Goal: Register for event/course

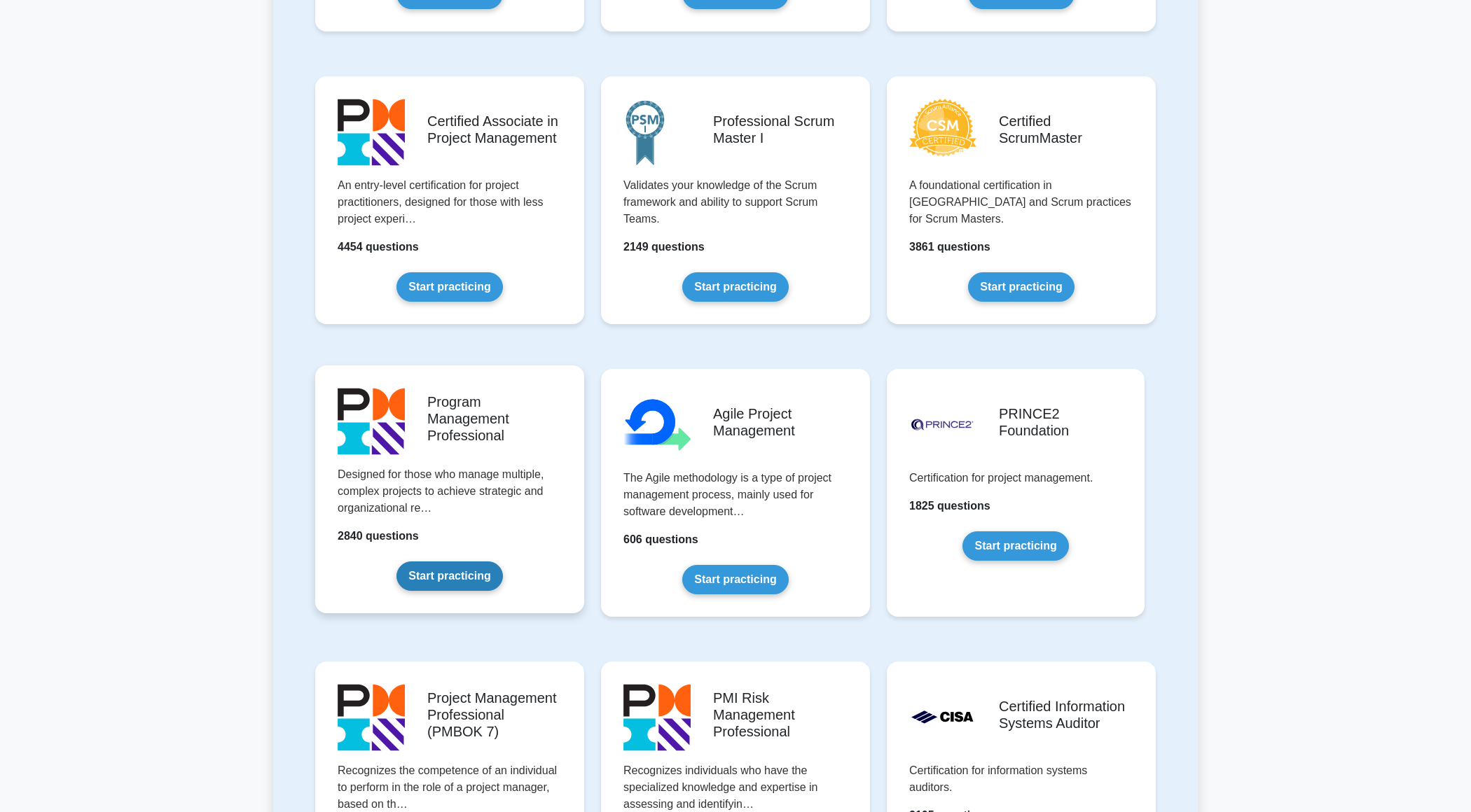
scroll to position [521, 0]
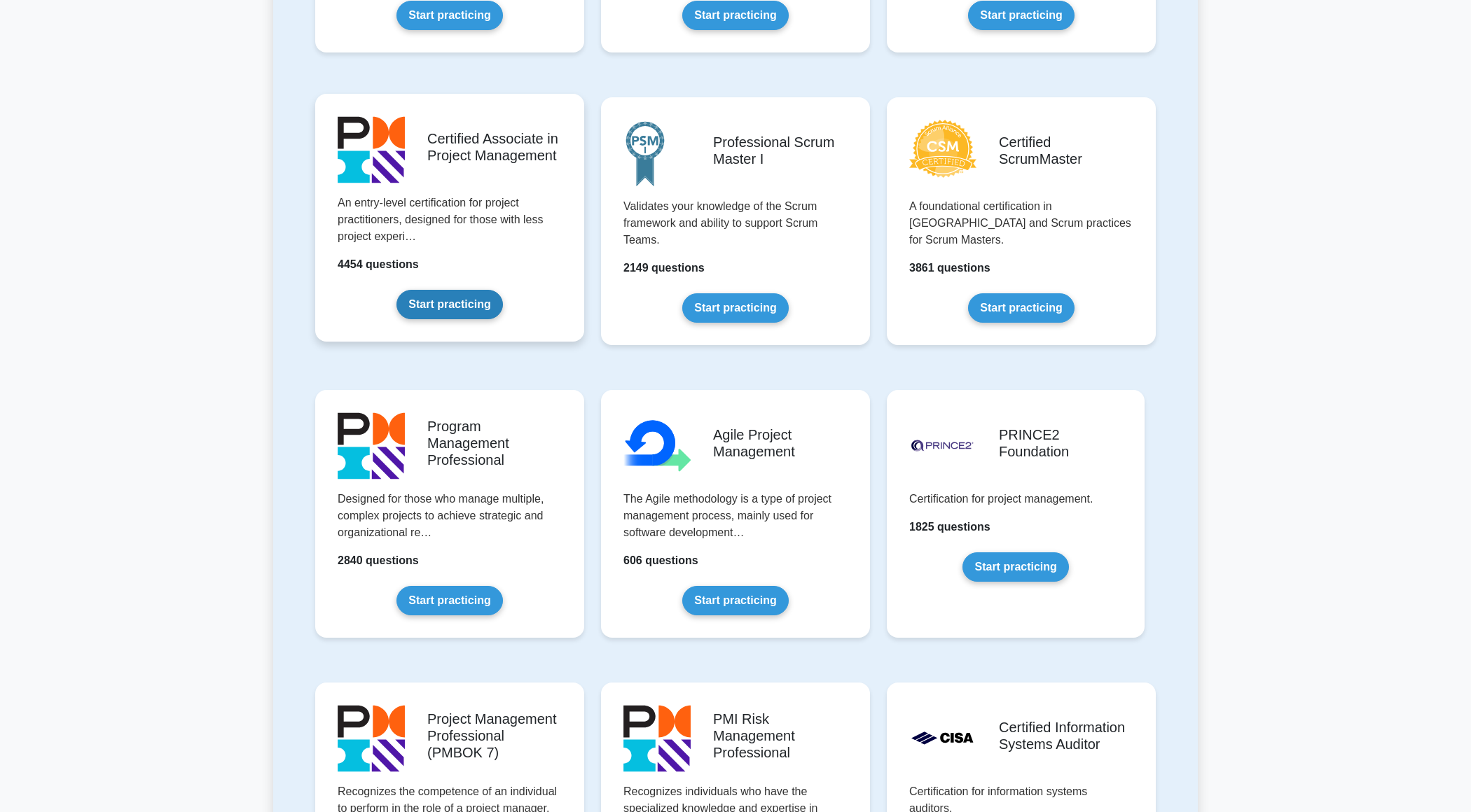
click at [440, 304] on link "Start practicing" at bounding box center [450, 304] width 106 height 29
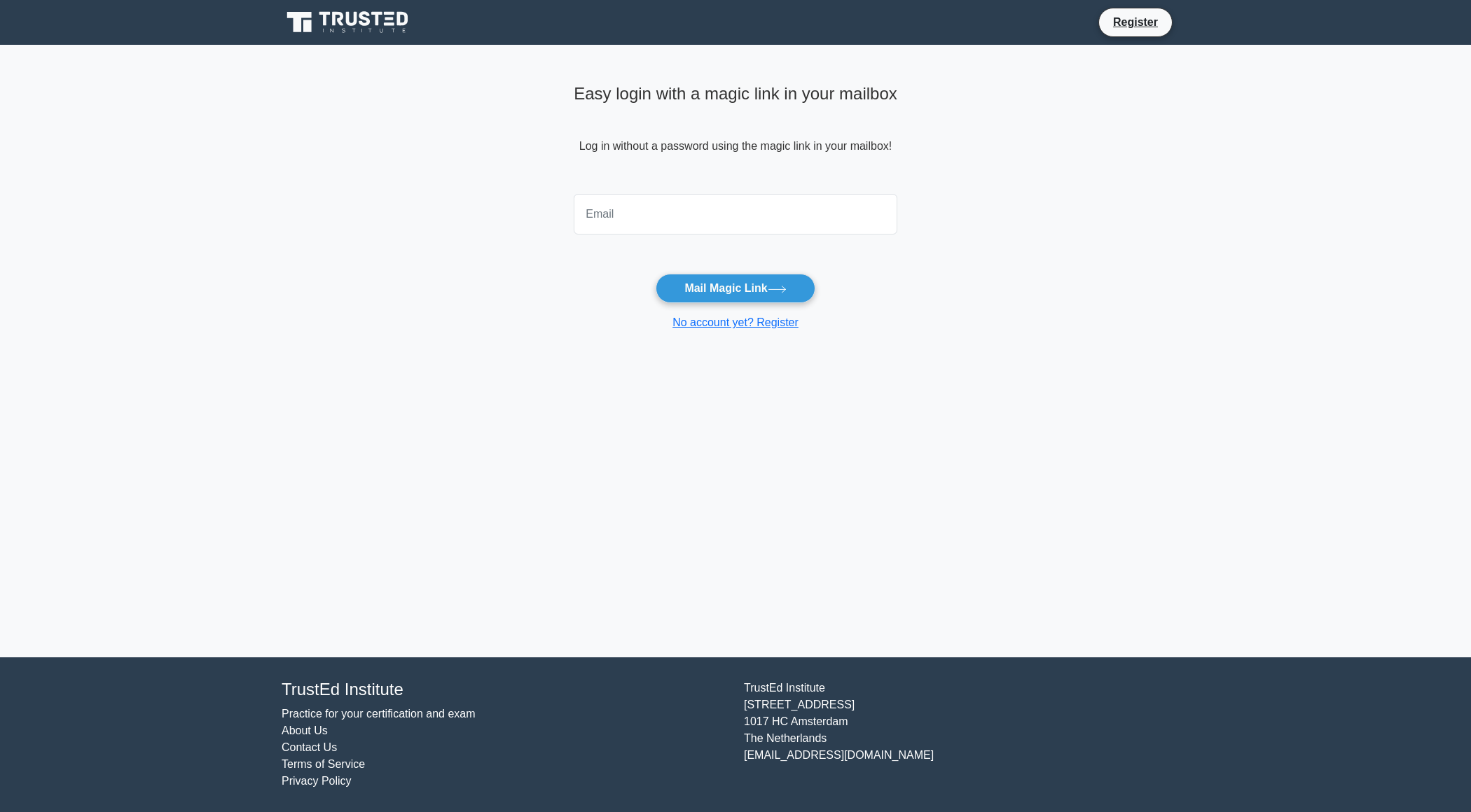
click at [699, 214] on input "email" at bounding box center [736, 215] width 323 height 41
type input "[EMAIL_ADDRESS][DOMAIN_NAME]"
click at [656, 273] on button "Mail Magic Link" at bounding box center [735, 288] width 159 height 29
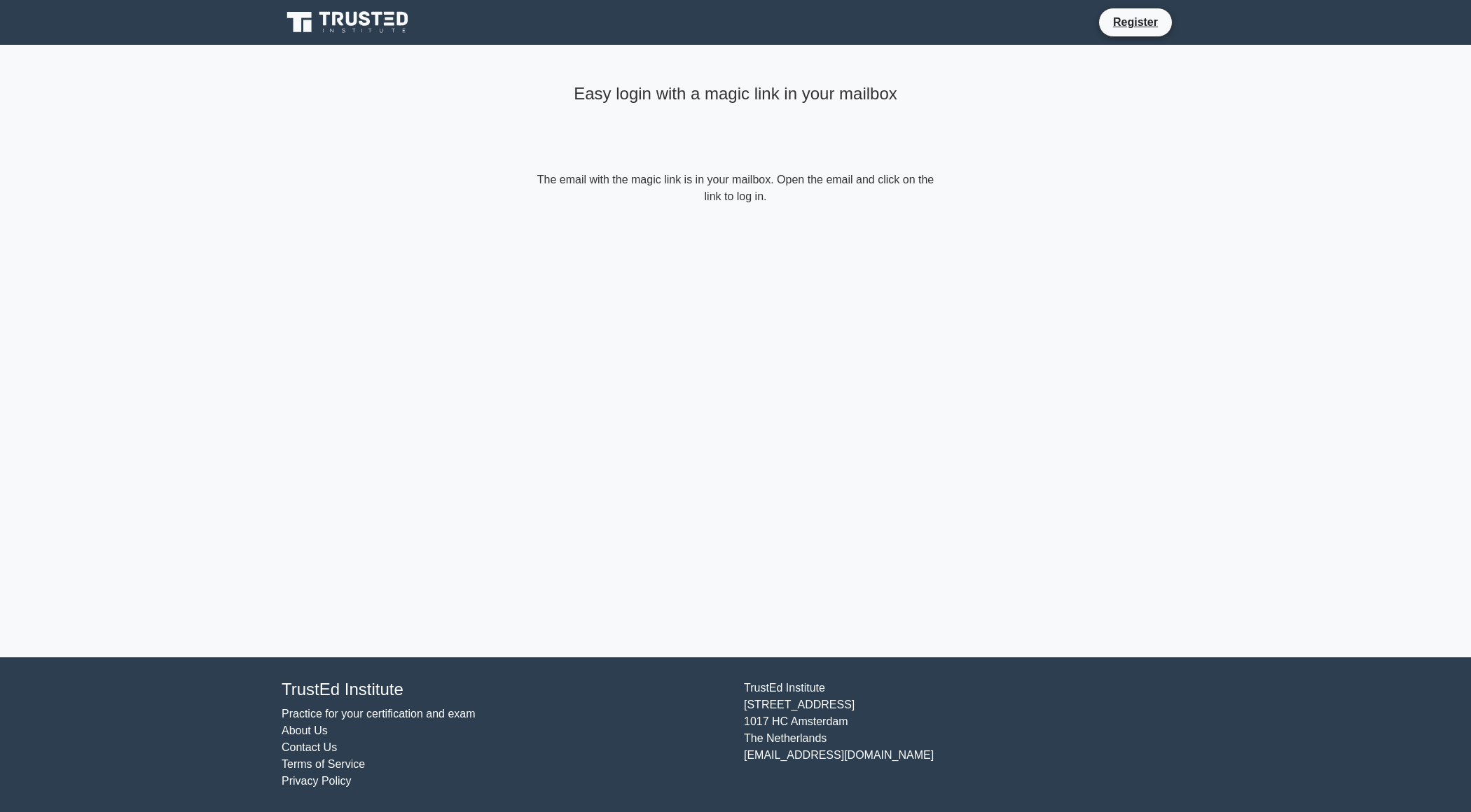
click at [367, 24] on icon at bounding box center [365, 19] width 11 height 15
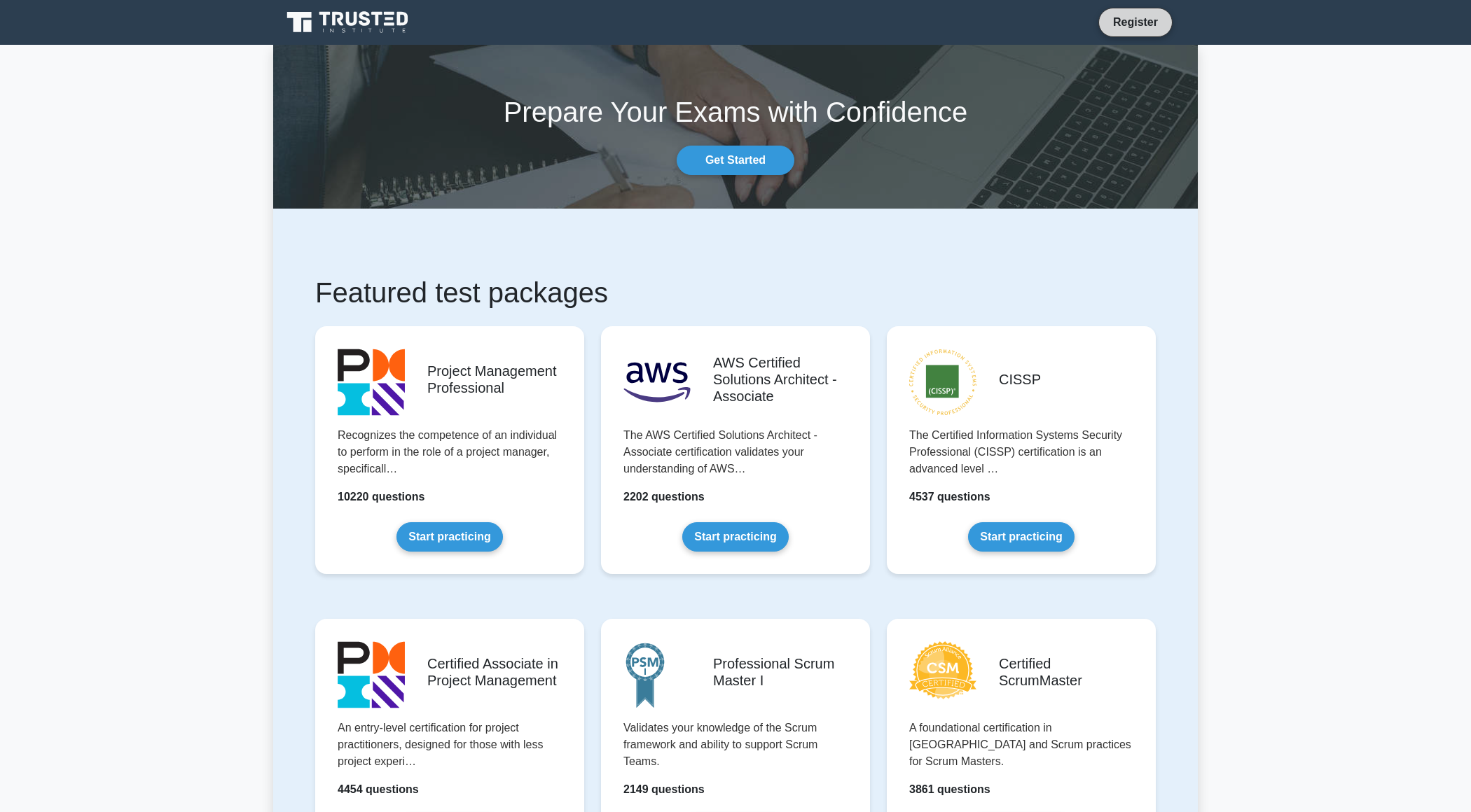
click at [1112, 27] on link "Register" at bounding box center [1135, 21] width 62 height 17
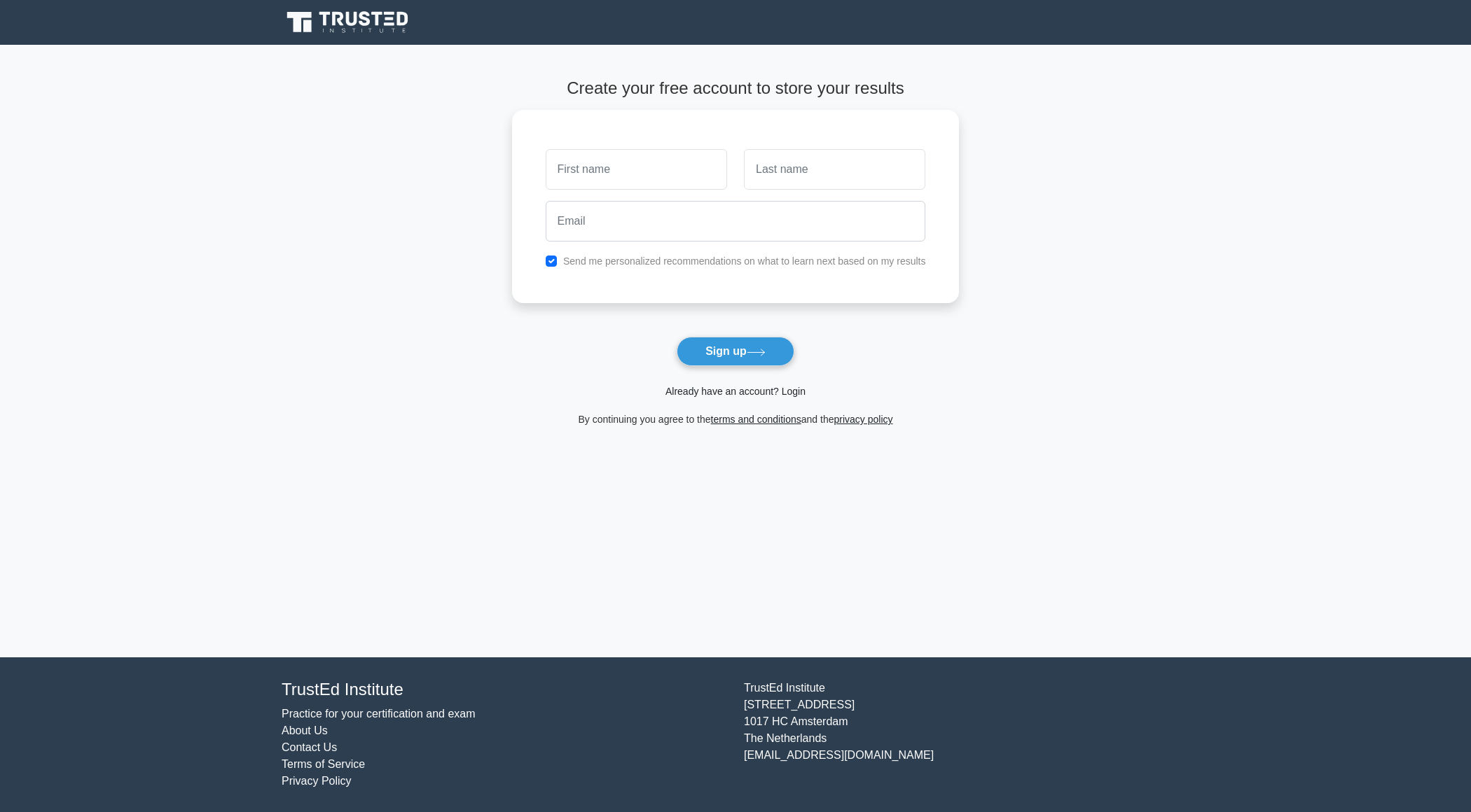
click at [789, 391] on link "Already have an account? Login" at bounding box center [736, 392] width 140 height 11
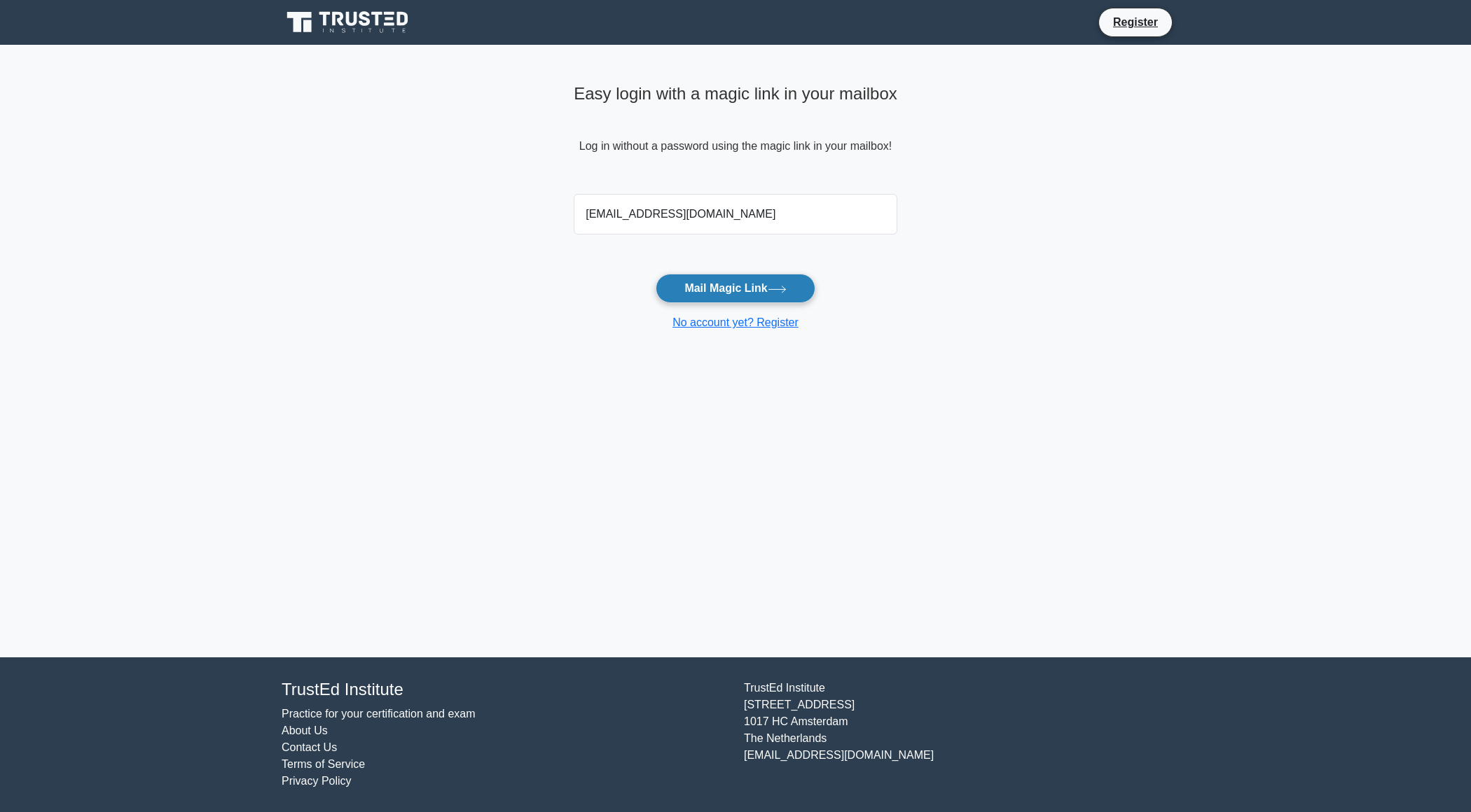
type input "mawadda_03@hotmail.com"
click at [760, 291] on button "Mail Magic Link" at bounding box center [735, 288] width 159 height 29
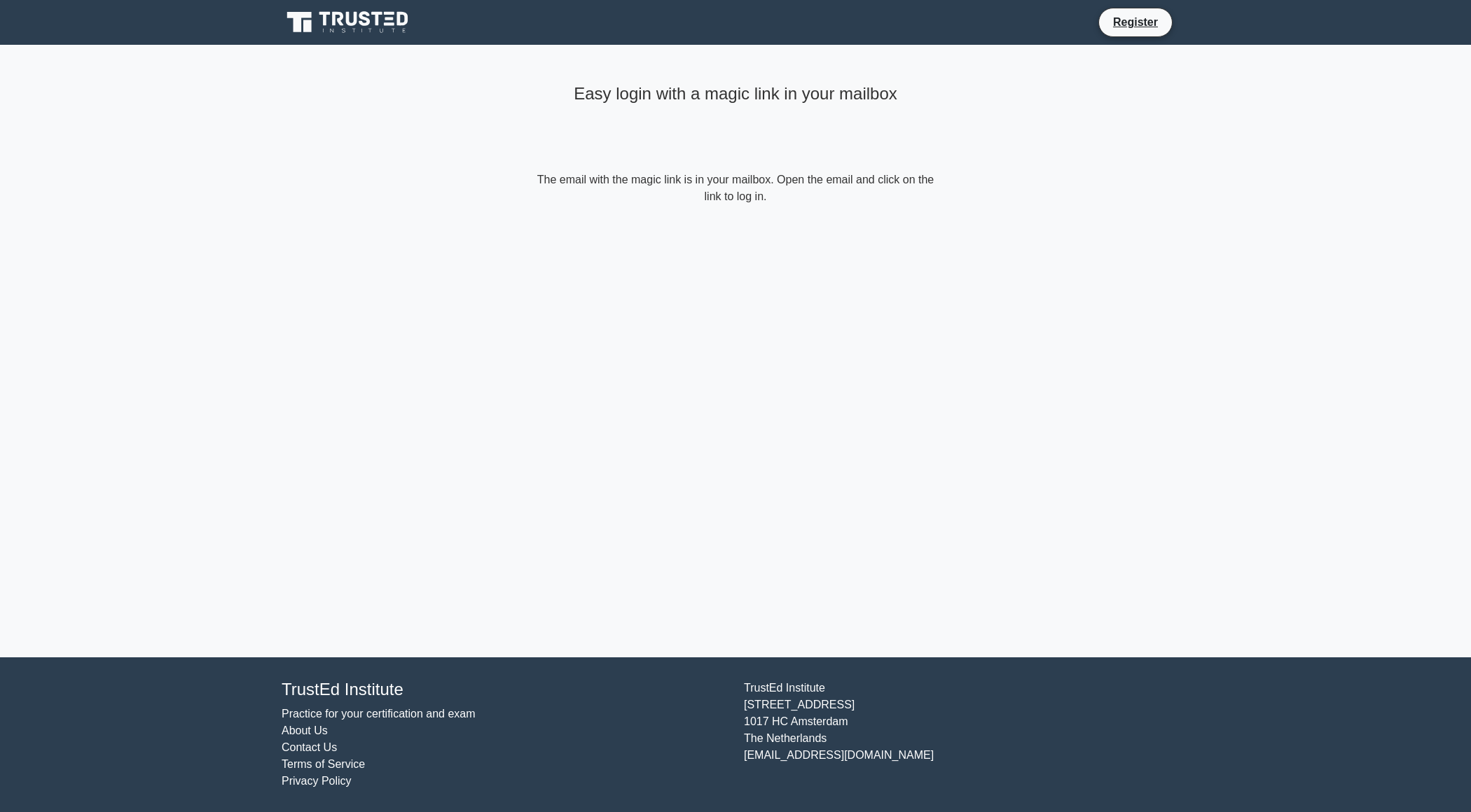
click at [333, 16] on icon at bounding box center [339, 19] width 11 height 14
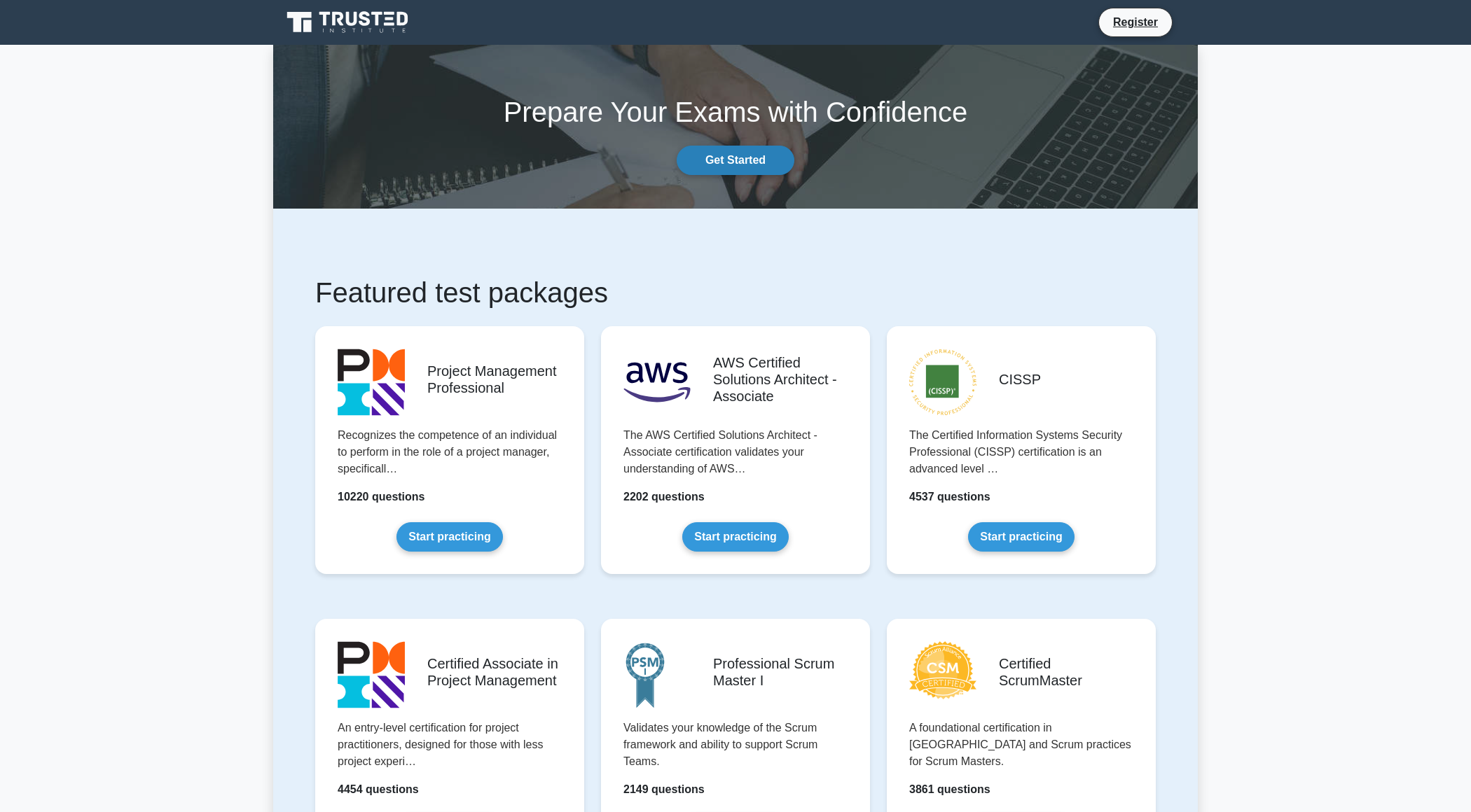
click at [742, 165] on link "Get Started" at bounding box center [736, 160] width 118 height 29
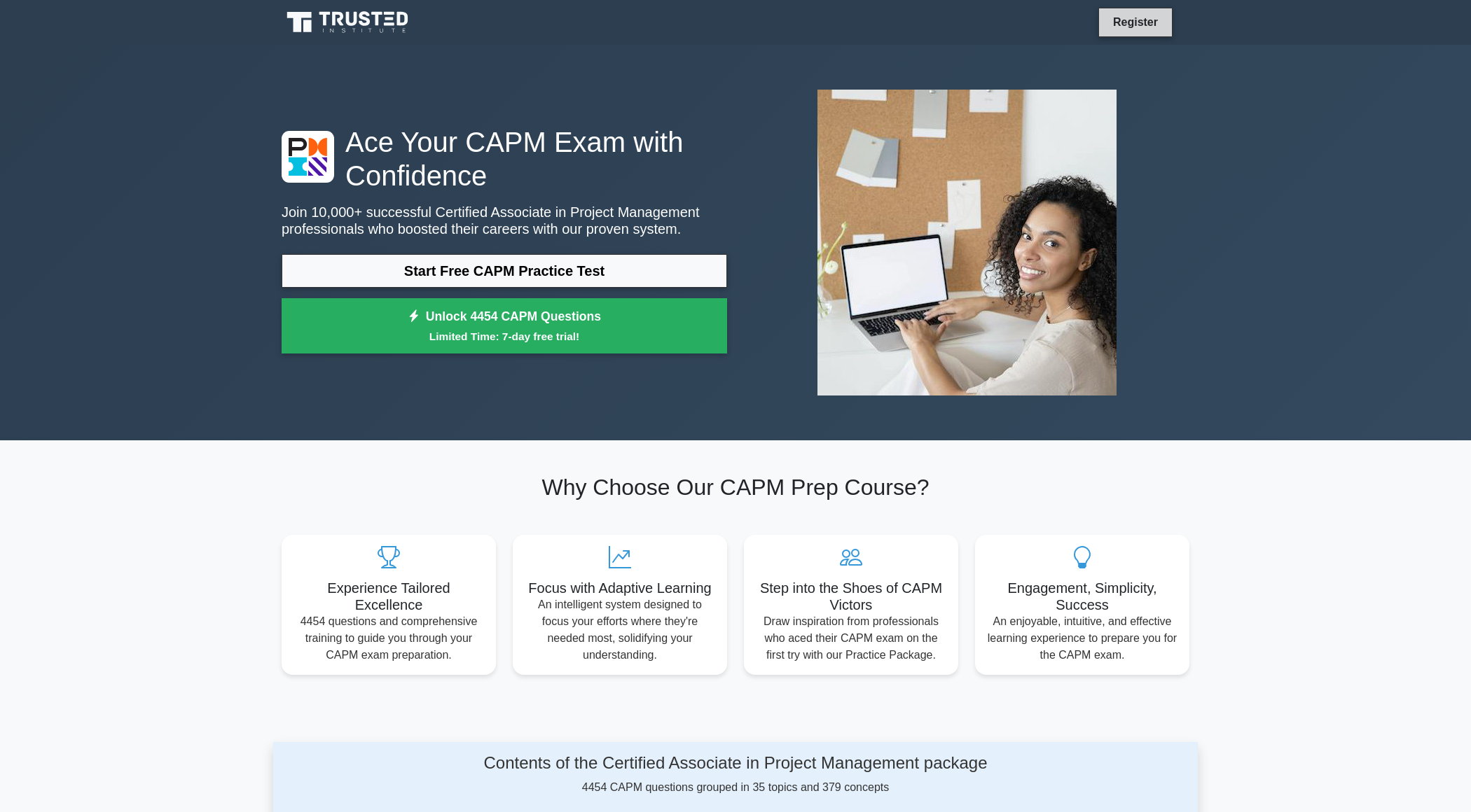
click at [1135, 15] on link "Register" at bounding box center [1135, 21] width 62 height 17
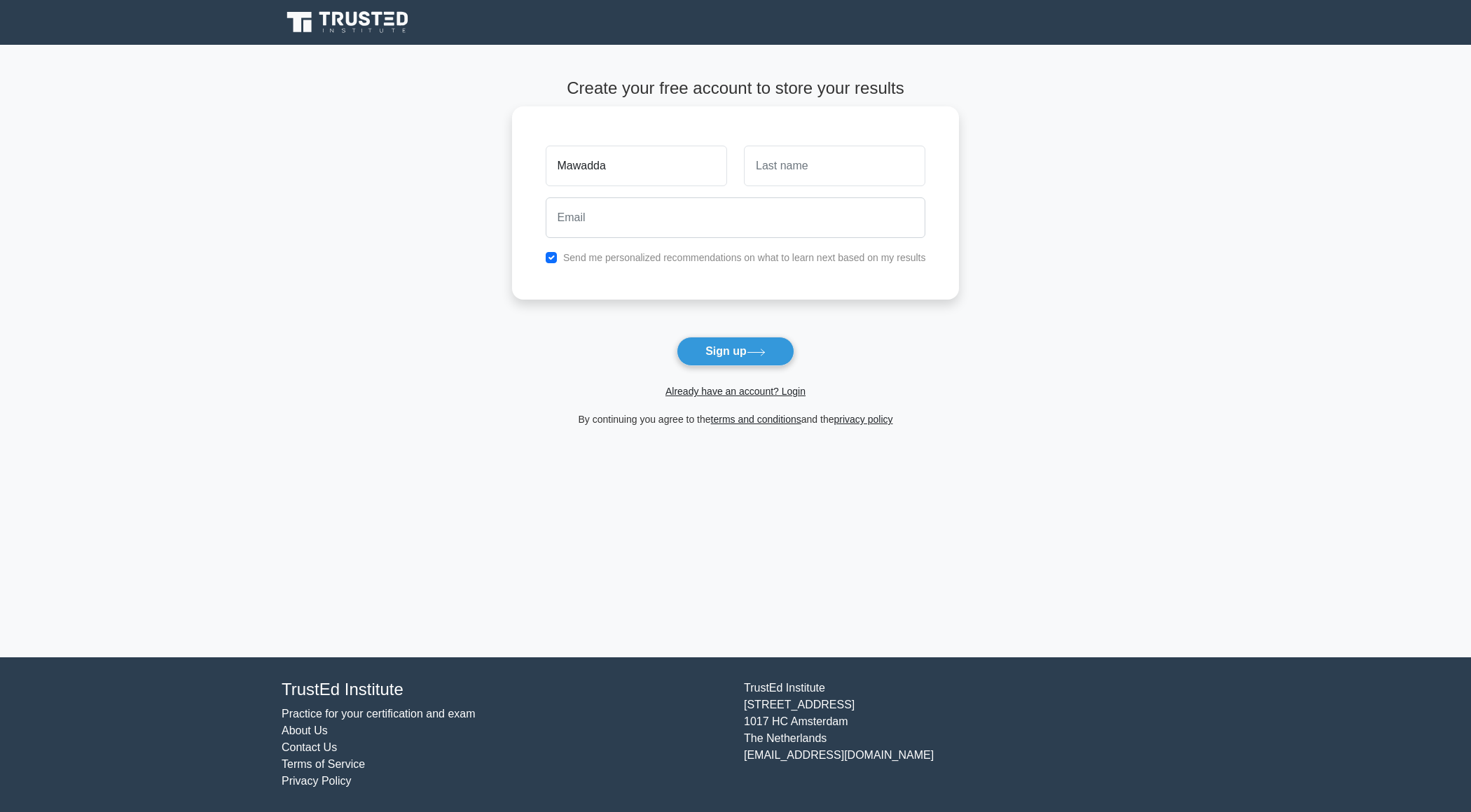
type input "Mawadda"
click at [805, 168] on input "text" at bounding box center [834, 166] width 181 height 41
type input "Mo"
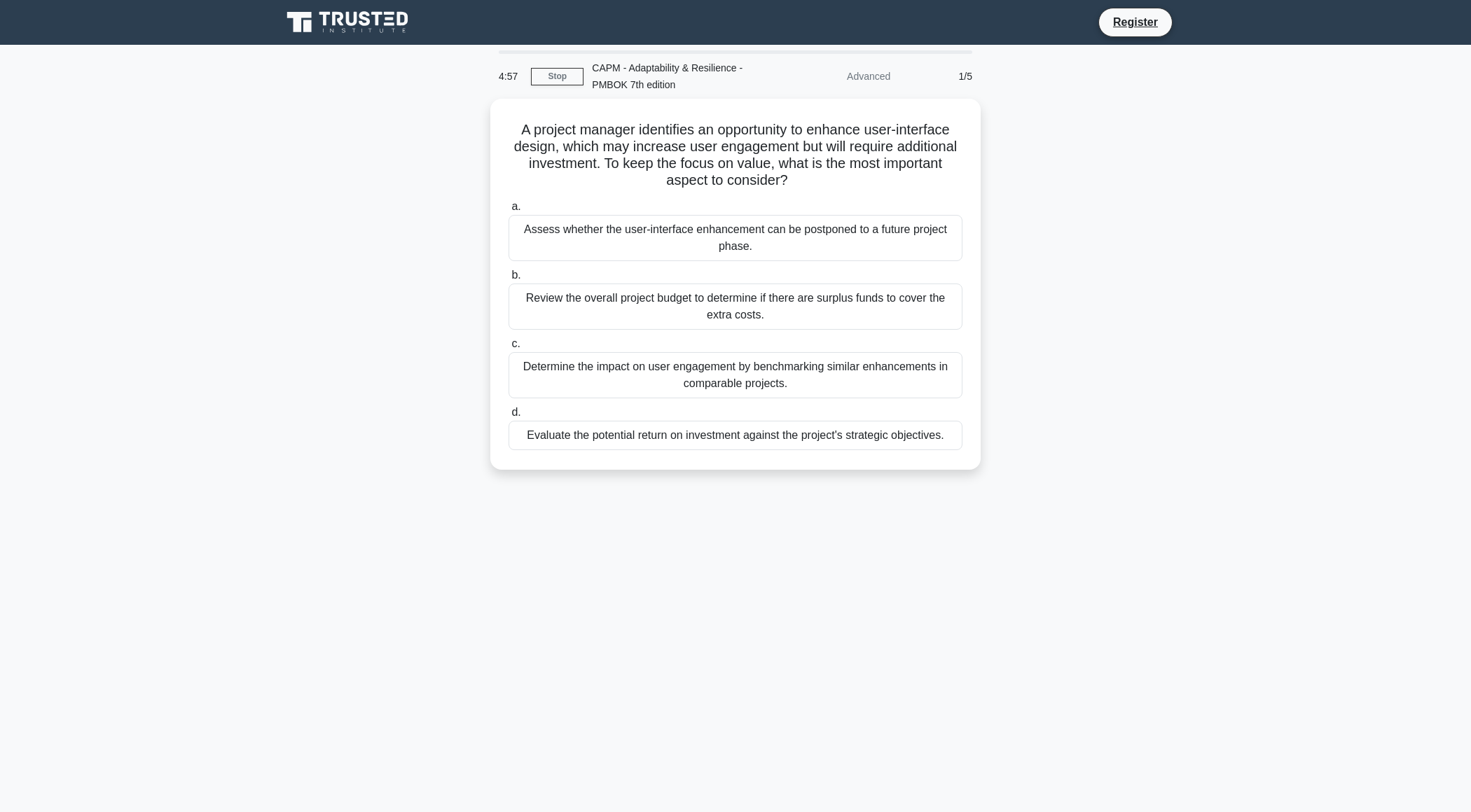
click at [353, 26] on icon at bounding box center [349, 22] width 135 height 27
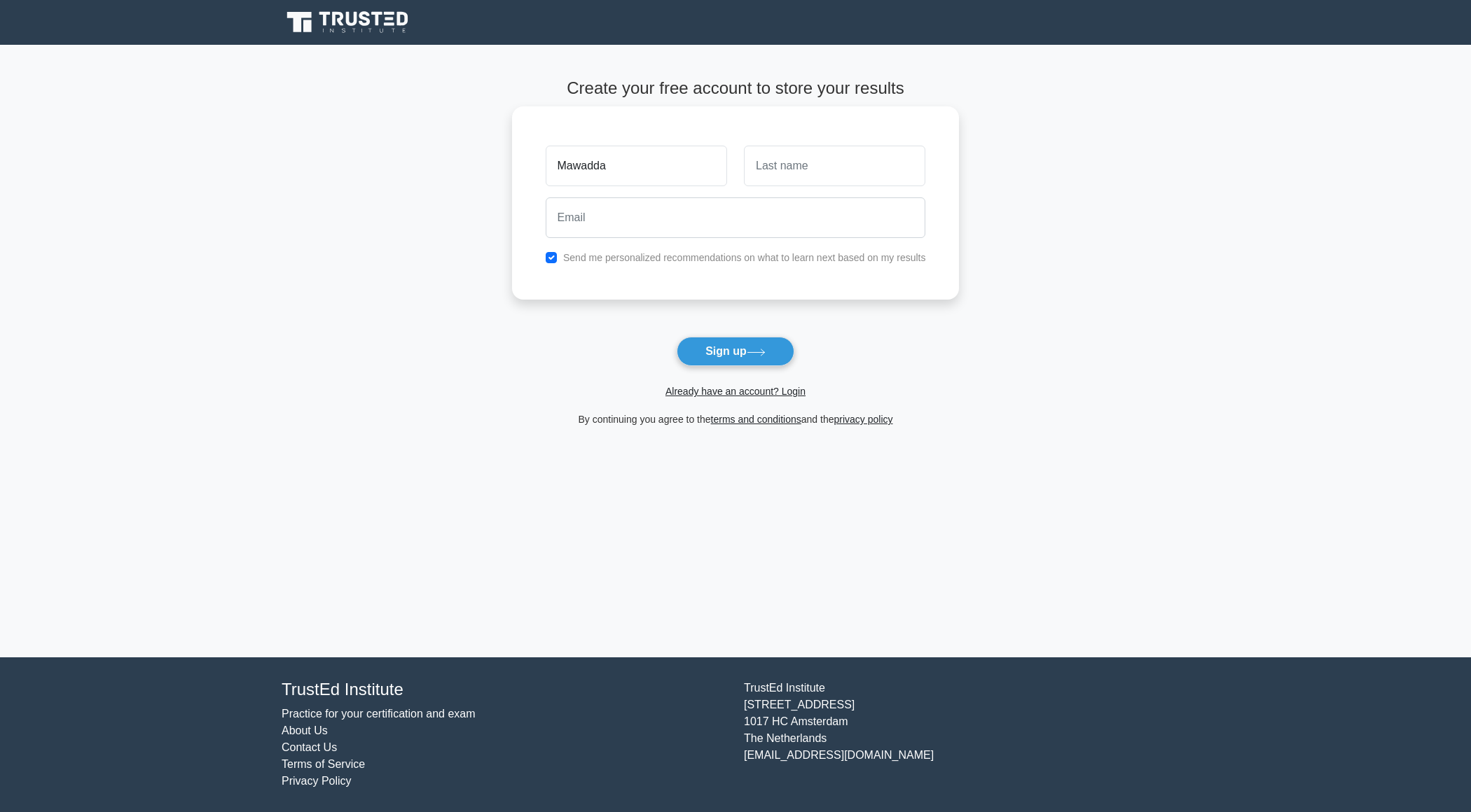
type input "Mawadda"
click at [846, 170] on input "text" at bounding box center [834, 166] width 181 height 41
click at [846, 170] on input "Mooh" at bounding box center [834, 166] width 181 height 41
type input "Moh"
click at [831, 210] on input "email" at bounding box center [736, 218] width 380 height 41
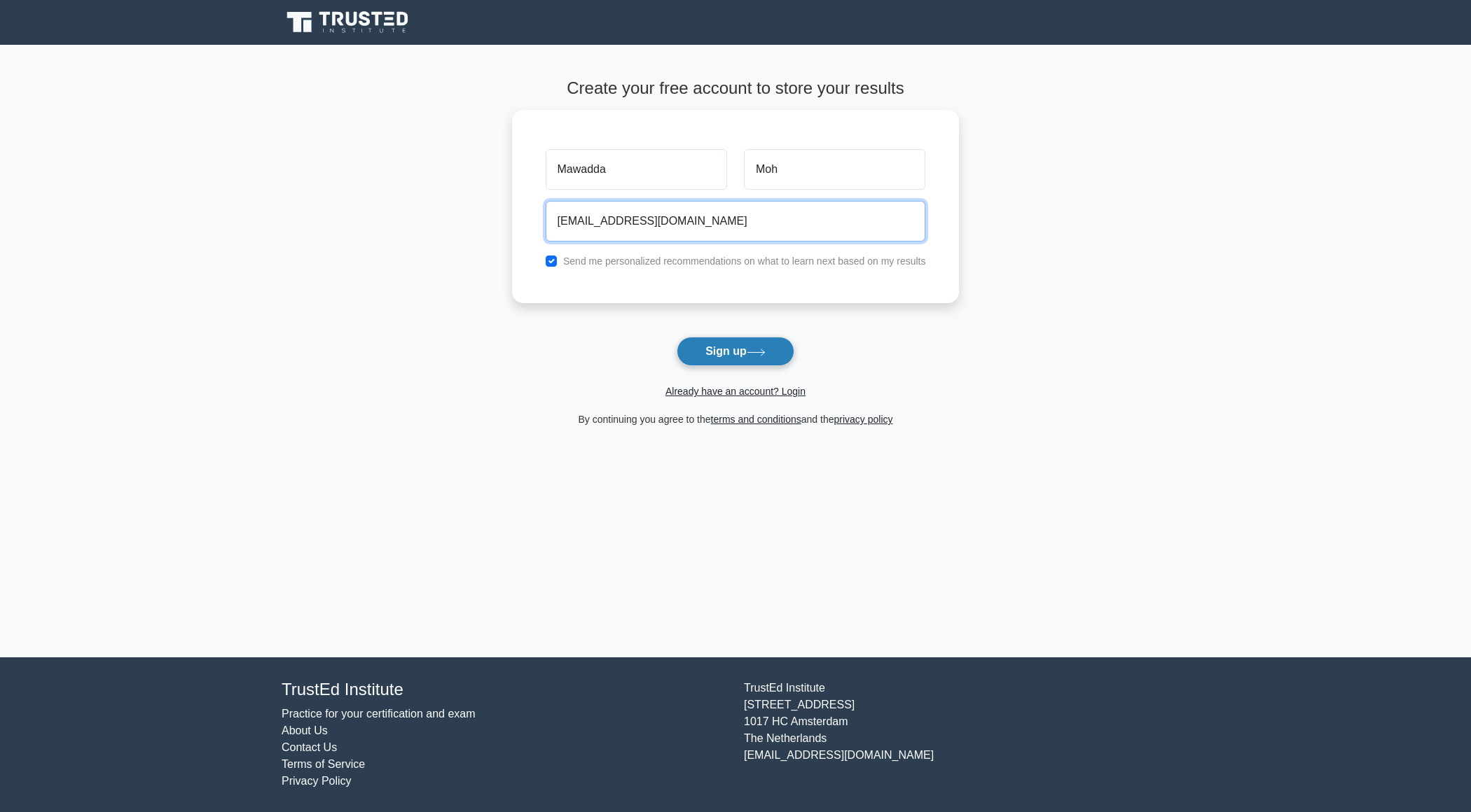
type input "[EMAIL_ADDRESS][DOMAIN_NAME]"
click at [743, 348] on button "Sign up" at bounding box center [736, 352] width 118 height 29
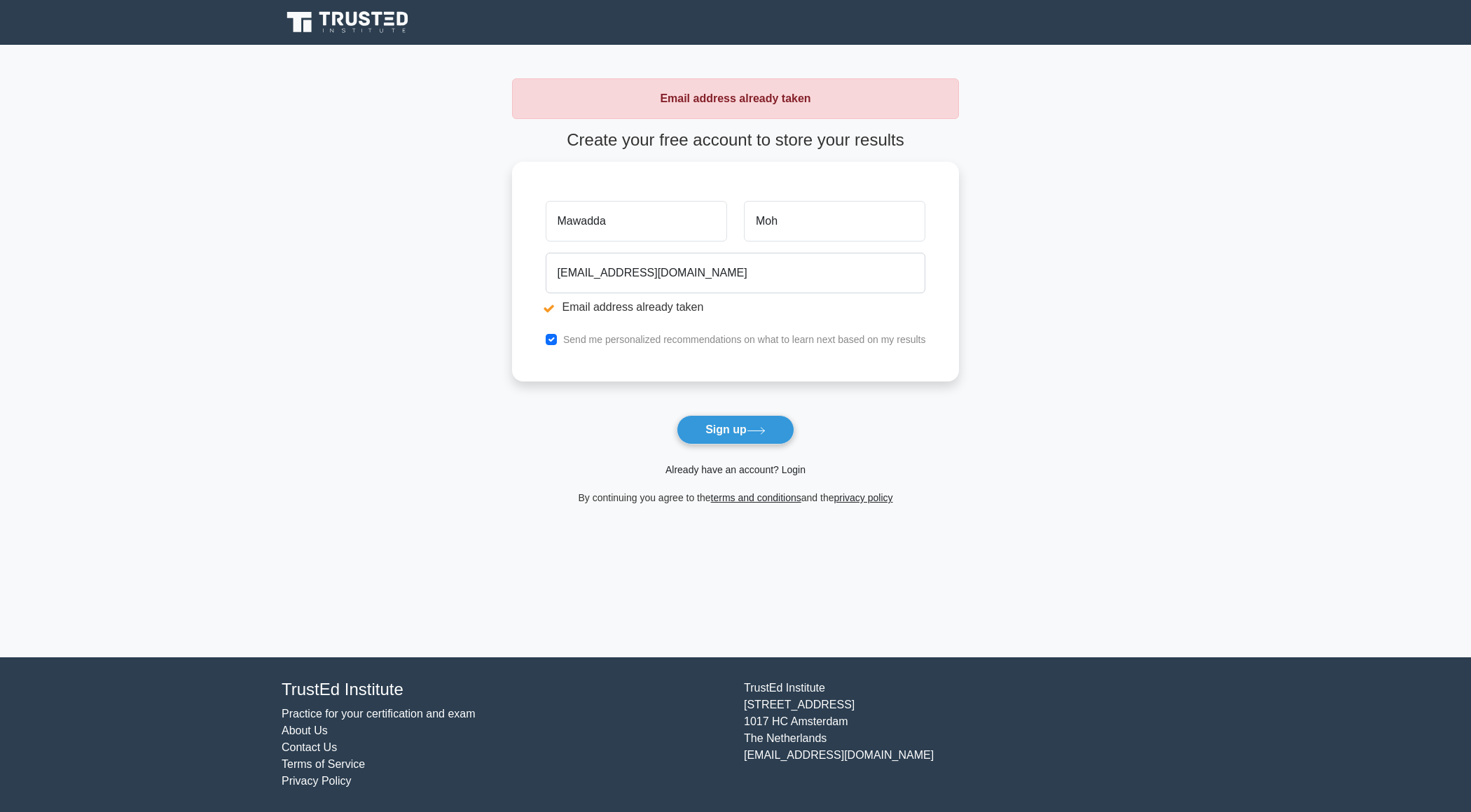
click at [718, 470] on link "Already have an account? Login" at bounding box center [736, 470] width 140 height 11
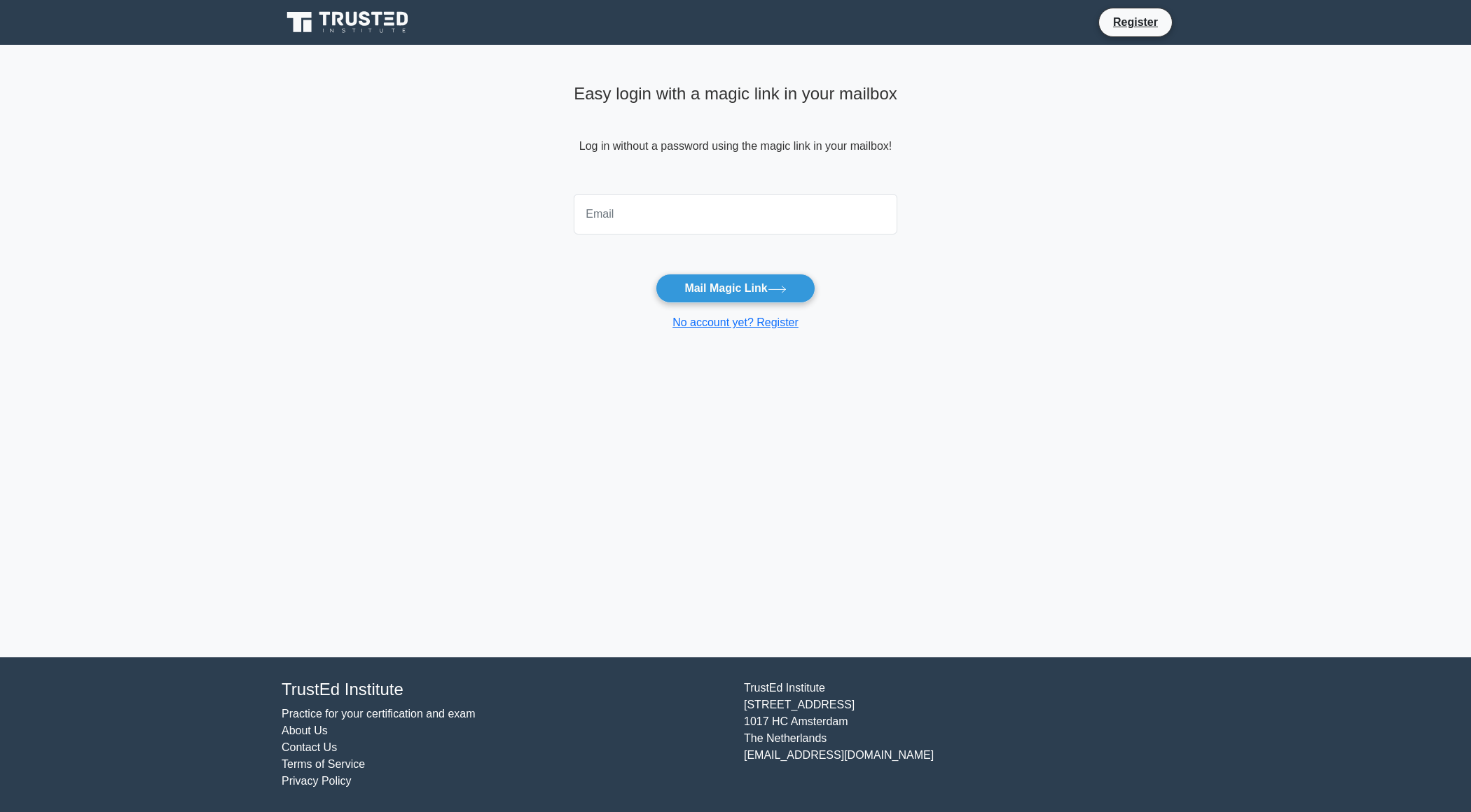
drag, startPoint x: 913, startPoint y: 758, endPoint x: 745, endPoint y: 753, distance: 168.1
click at [745, 753] on div "[GEOGRAPHIC_DATA][STREET_ADDRESS] [EMAIL_ADDRESS][DOMAIN_NAME]" at bounding box center [967, 734] width 462 height 110
copy div "[EMAIL_ADDRESS][DOMAIN_NAME]"
click at [708, 328] on link "No account yet? Register" at bounding box center [736, 322] width 126 height 12
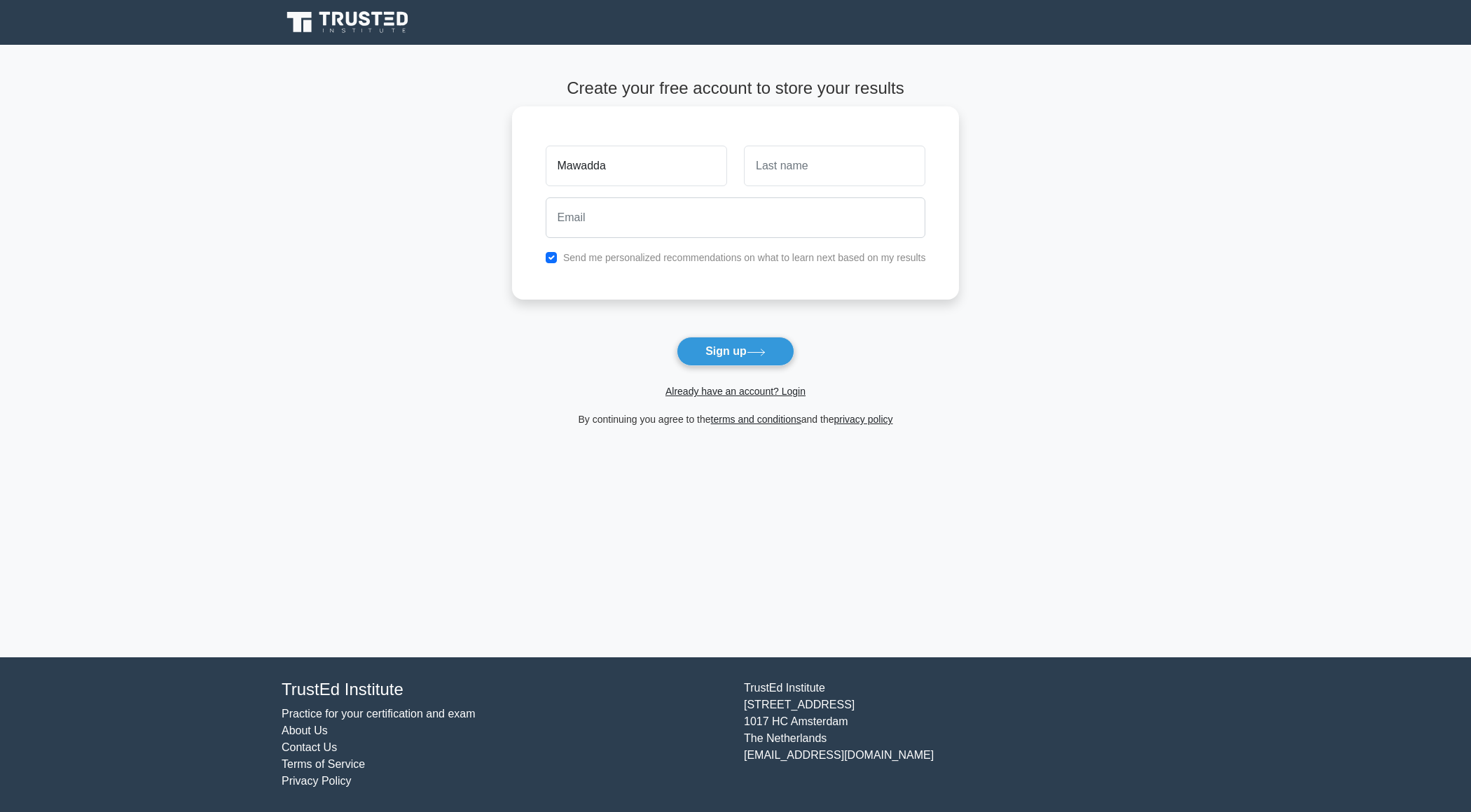
type input "Mawadda"
click at [787, 175] on input "text" at bounding box center [834, 166] width 181 height 41
type input "mo"
click at [759, 224] on input "email" at bounding box center [736, 218] width 380 height 41
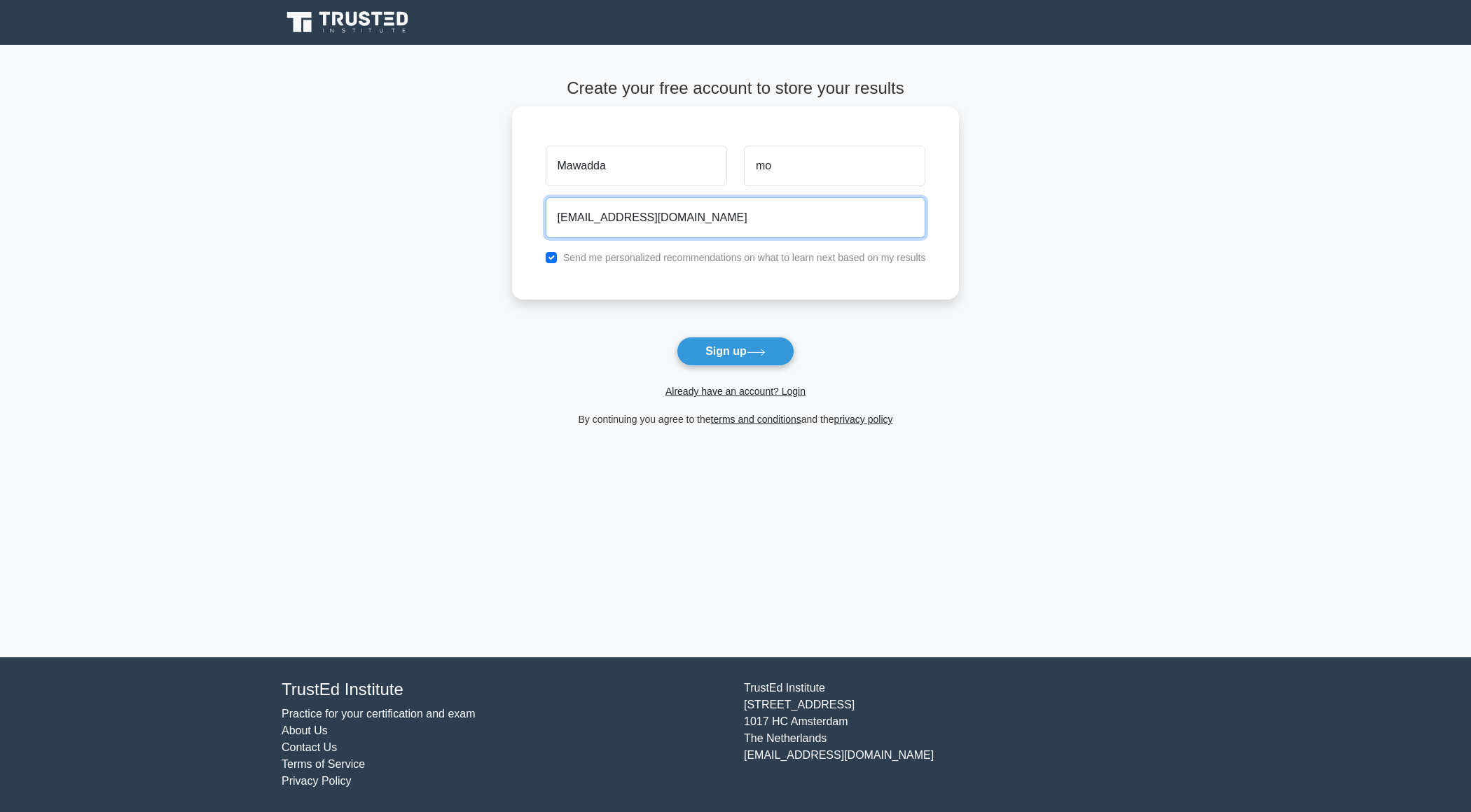
type input "[EMAIL_ADDRESS][DOMAIN_NAME]"
click at [666, 265] on div "Mawadda mo mawadda_03@hotmail.com Send me personalized recommendations on what …" at bounding box center [736, 202] width 447 height 193
click at [669, 252] on label "Send me personalized recommendations on what to learn next based on my results" at bounding box center [744, 258] width 362 height 11
click at [669, 259] on label "Send me personalized recommendations on what to learn next based on my results" at bounding box center [744, 258] width 362 height 11
click at [554, 258] on input "checkbox" at bounding box center [551, 258] width 11 height 11
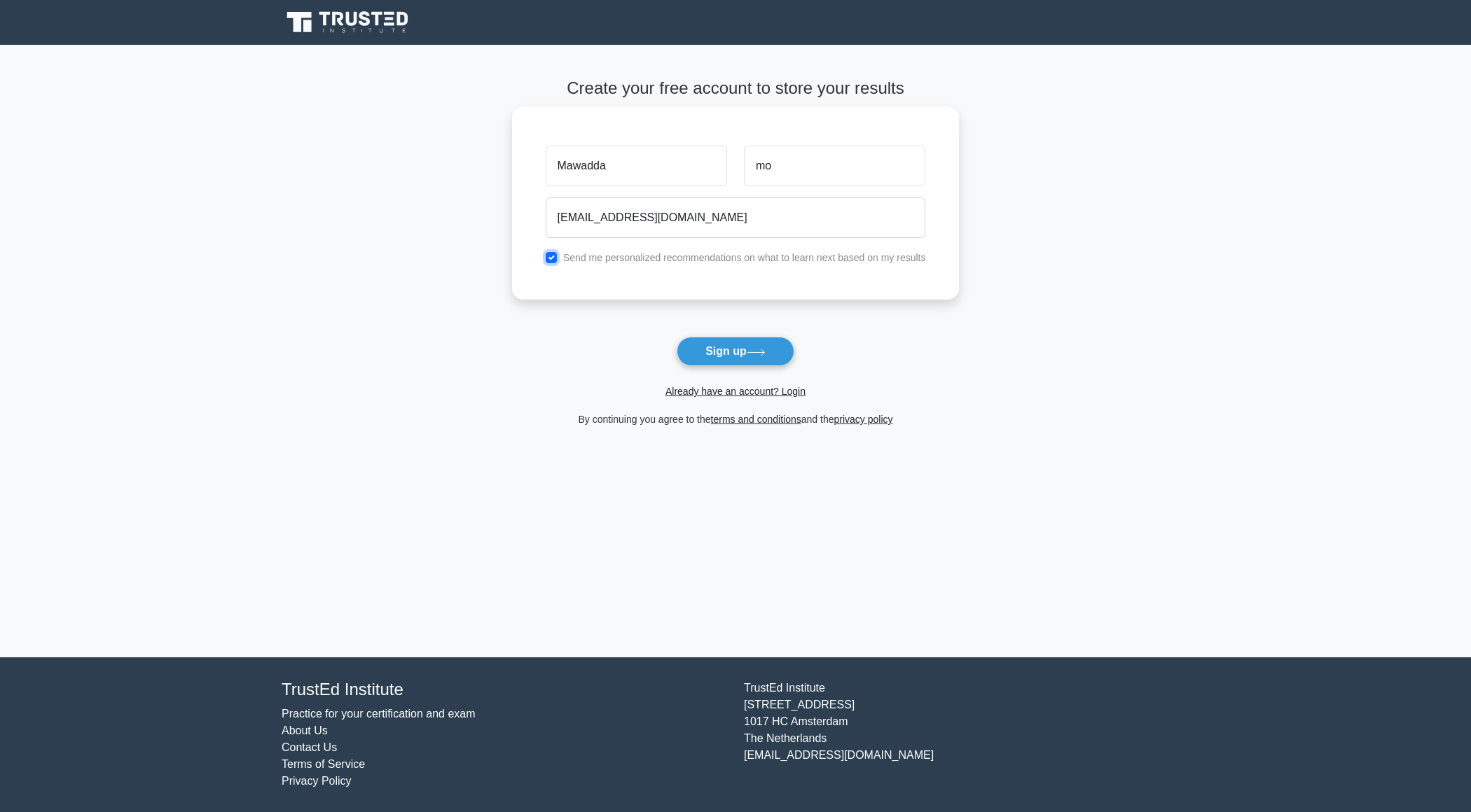
checkbox input "false"
click at [701, 348] on button "Sign up" at bounding box center [736, 352] width 118 height 29
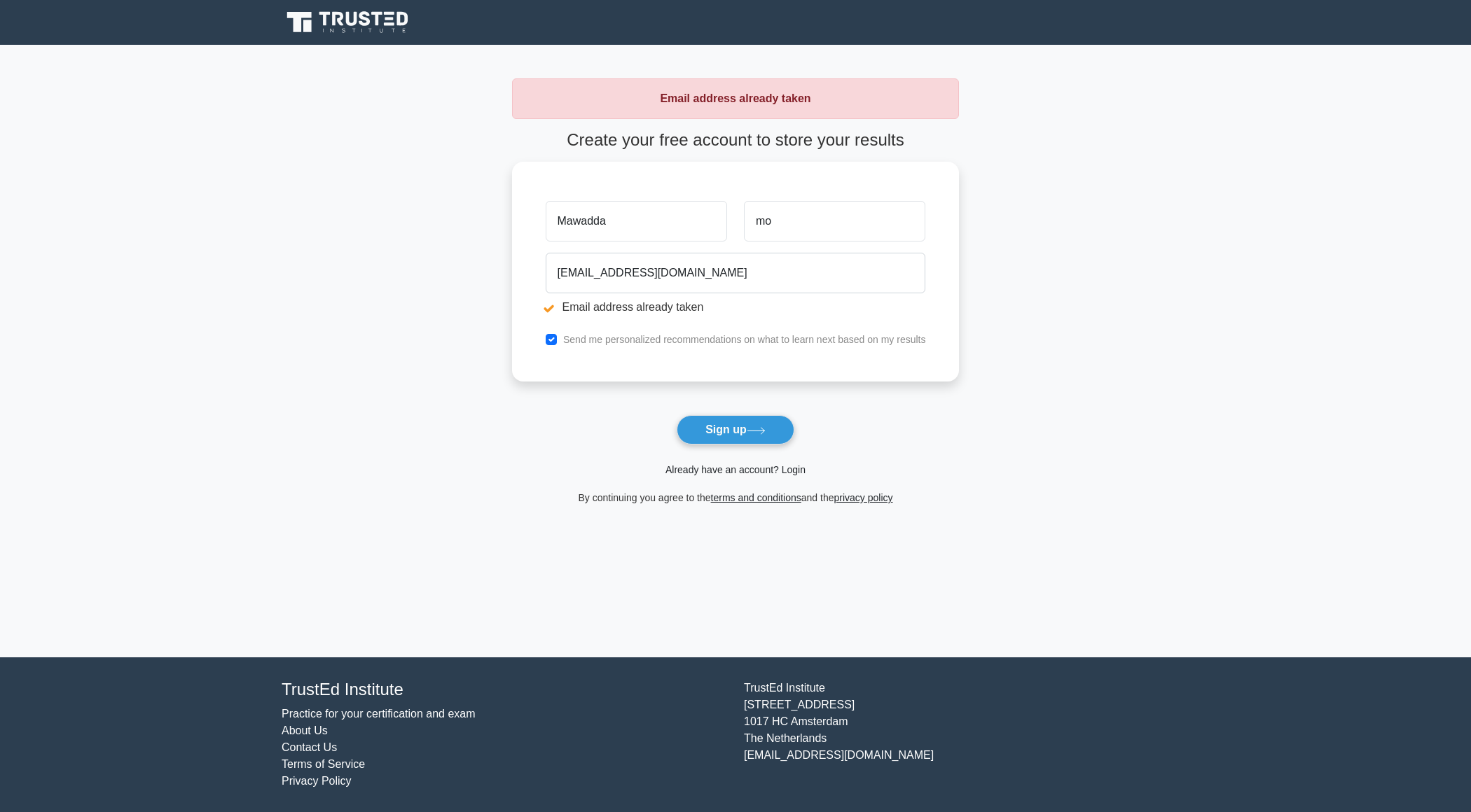
click at [791, 471] on link "Already have an account? Login" at bounding box center [736, 470] width 140 height 11
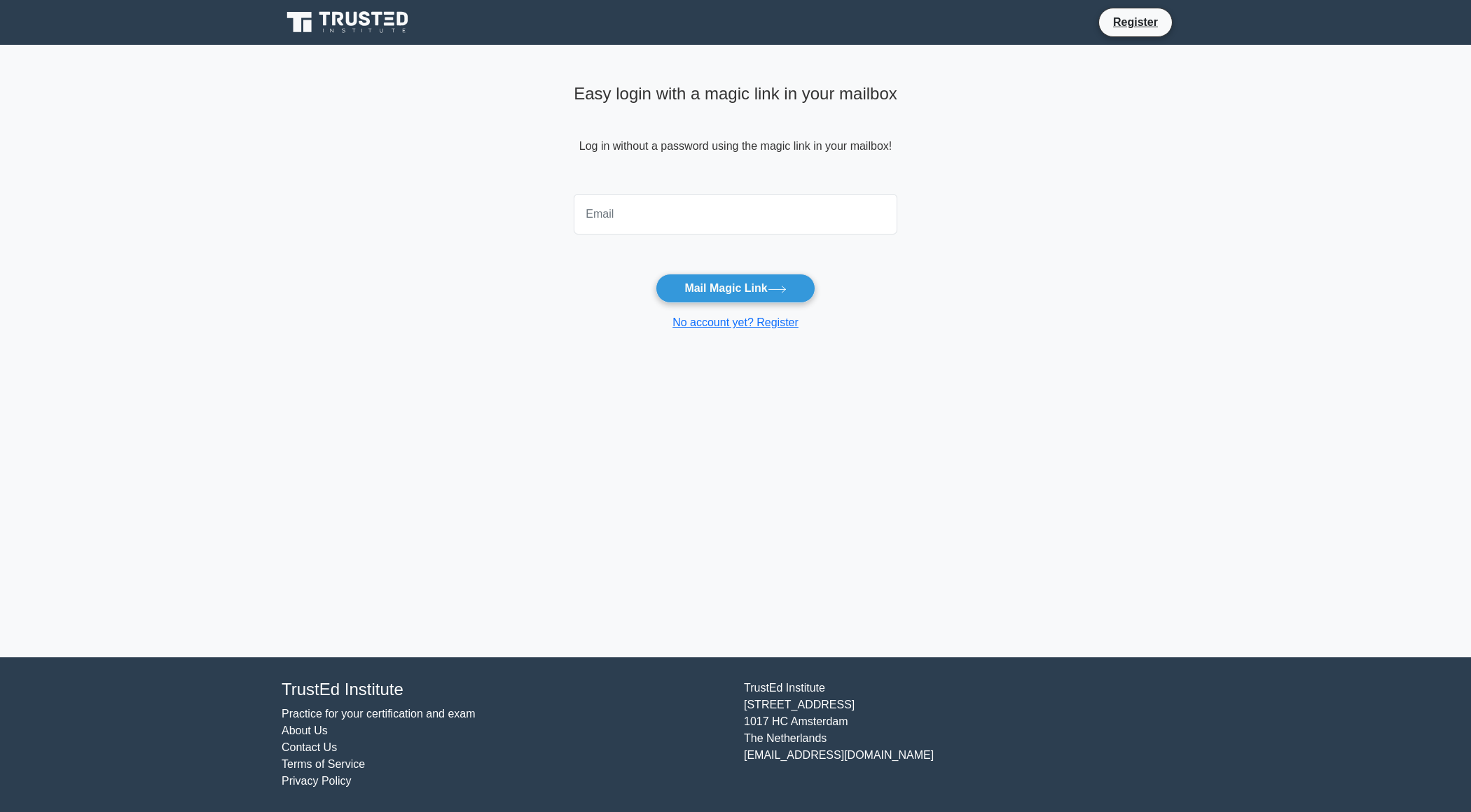
click at [749, 215] on input "email" at bounding box center [736, 215] width 323 height 41
type input "[EMAIL_ADDRESS][DOMAIN_NAME]"
click at [704, 291] on button "Mail Magic Link" at bounding box center [735, 288] width 159 height 29
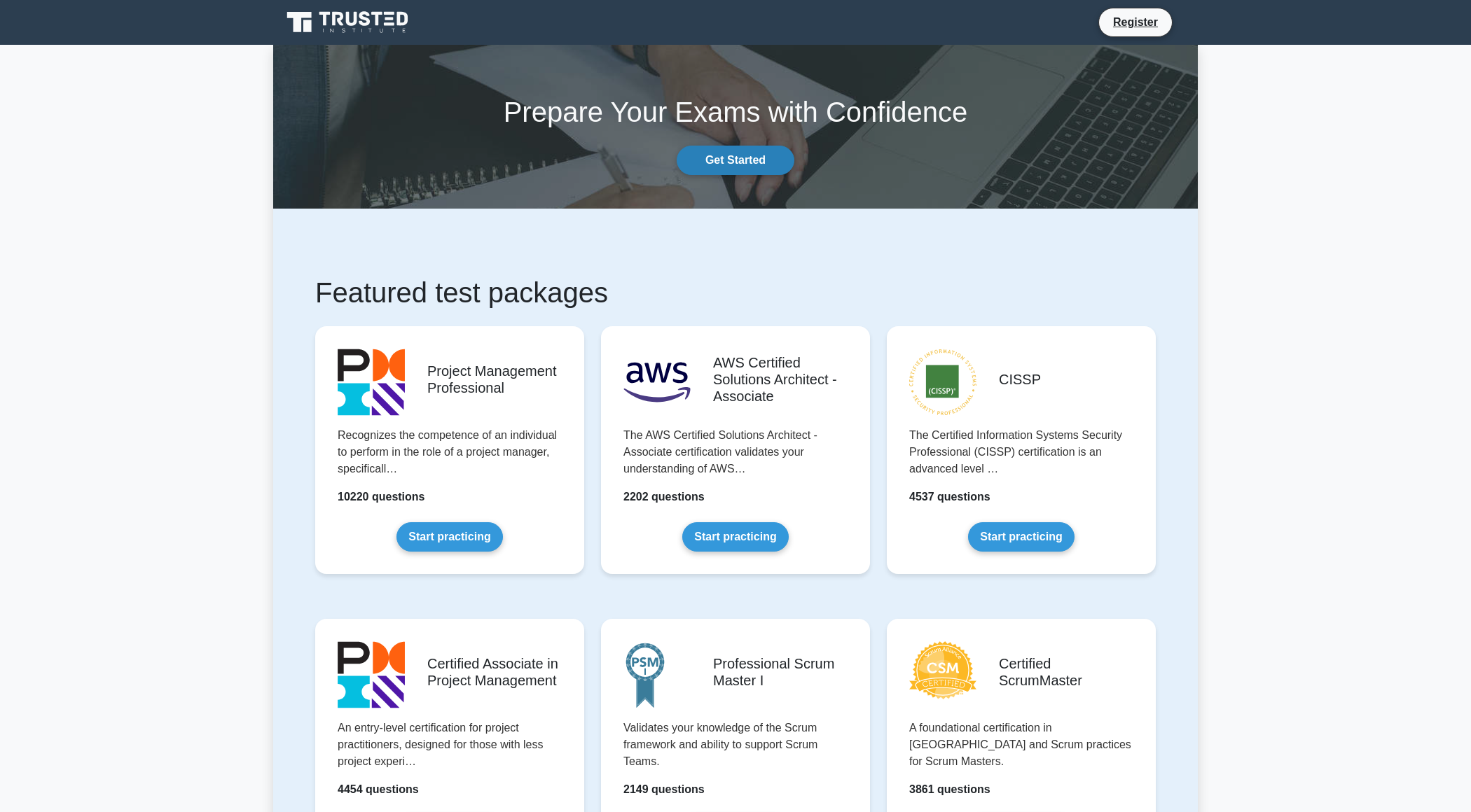
click at [756, 155] on link "Get Started" at bounding box center [736, 160] width 118 height 29
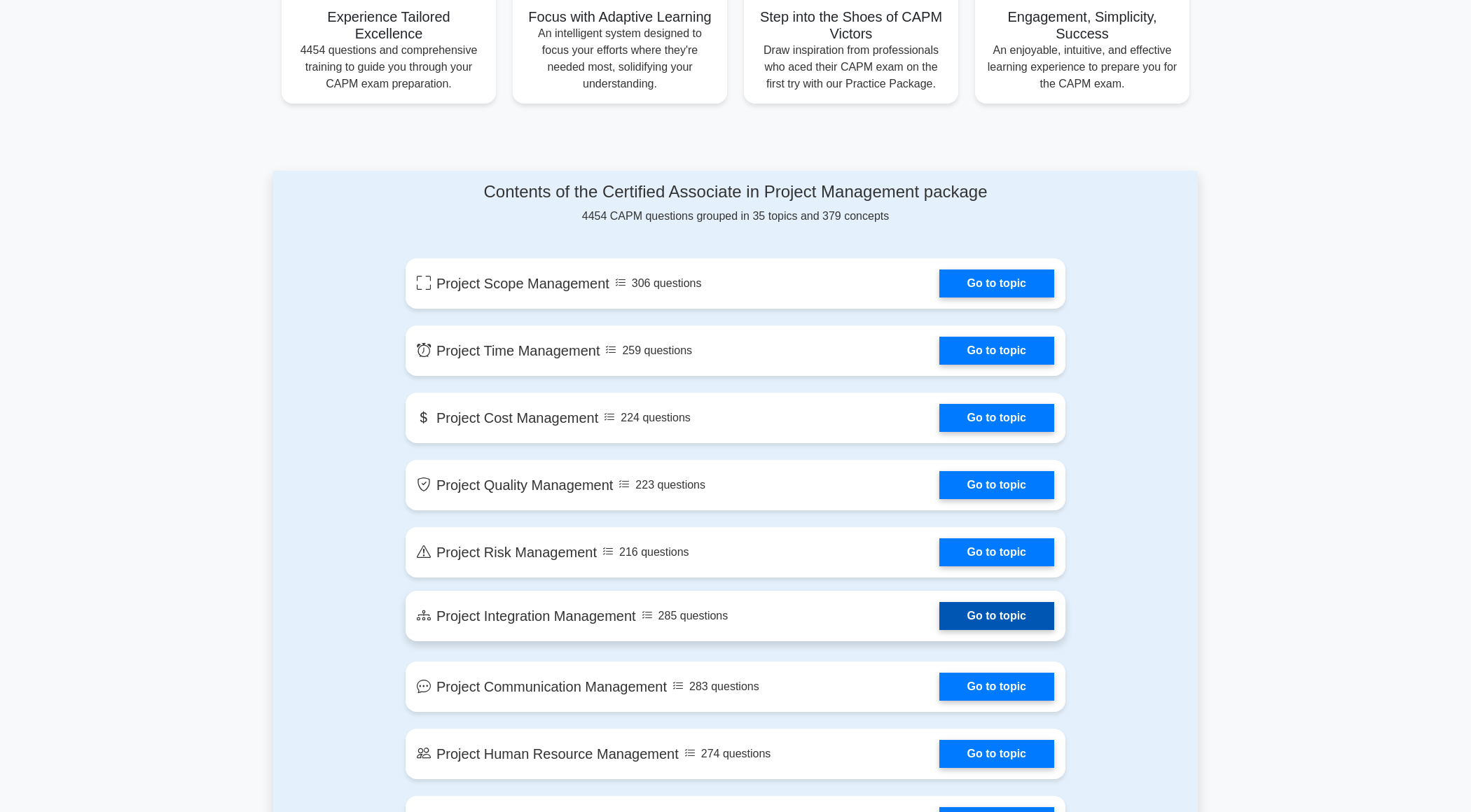
scroll to position [555, 0]
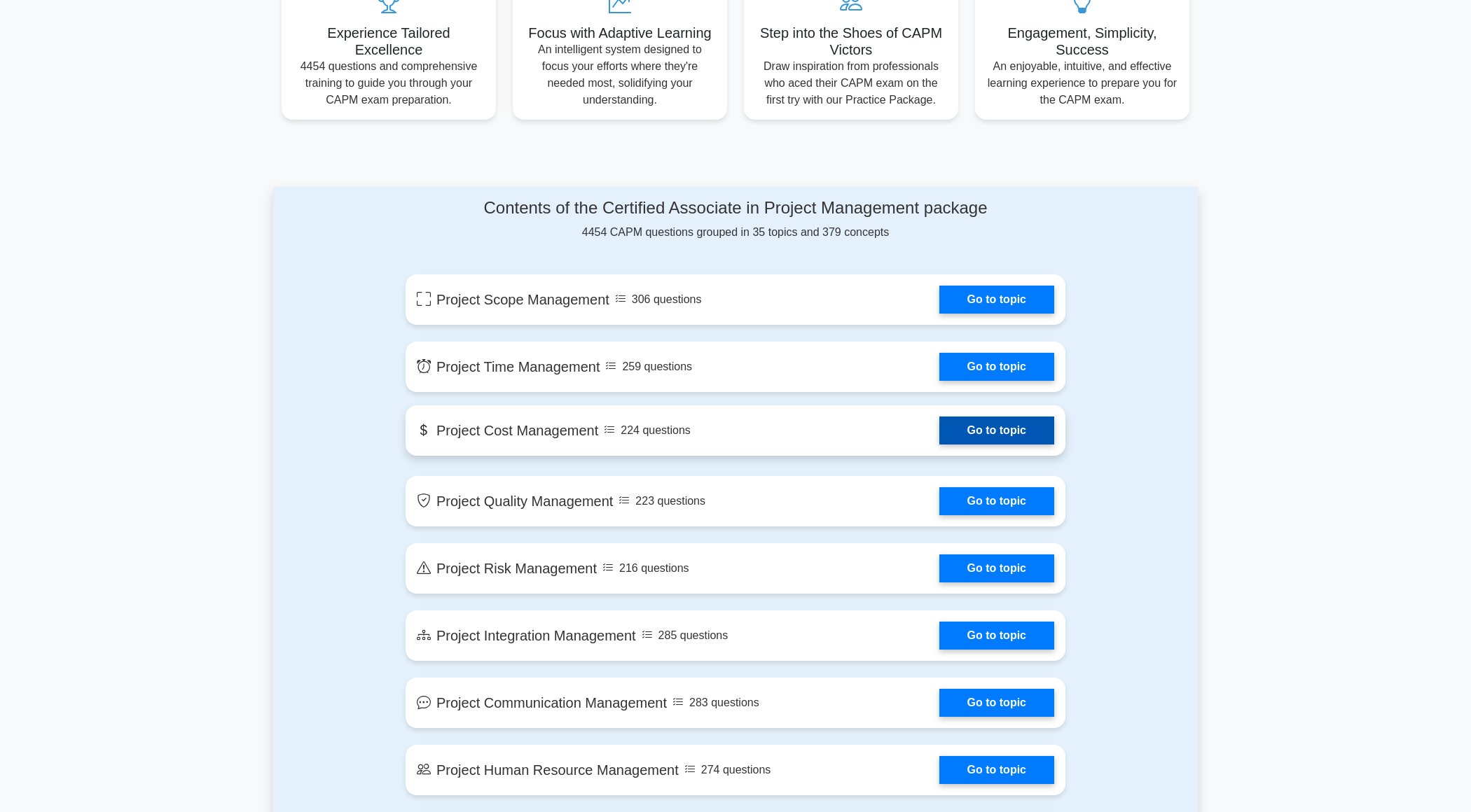
click at [991, 426] on link "Go to topic" at bounding box center [997, 430] width 115 height 28
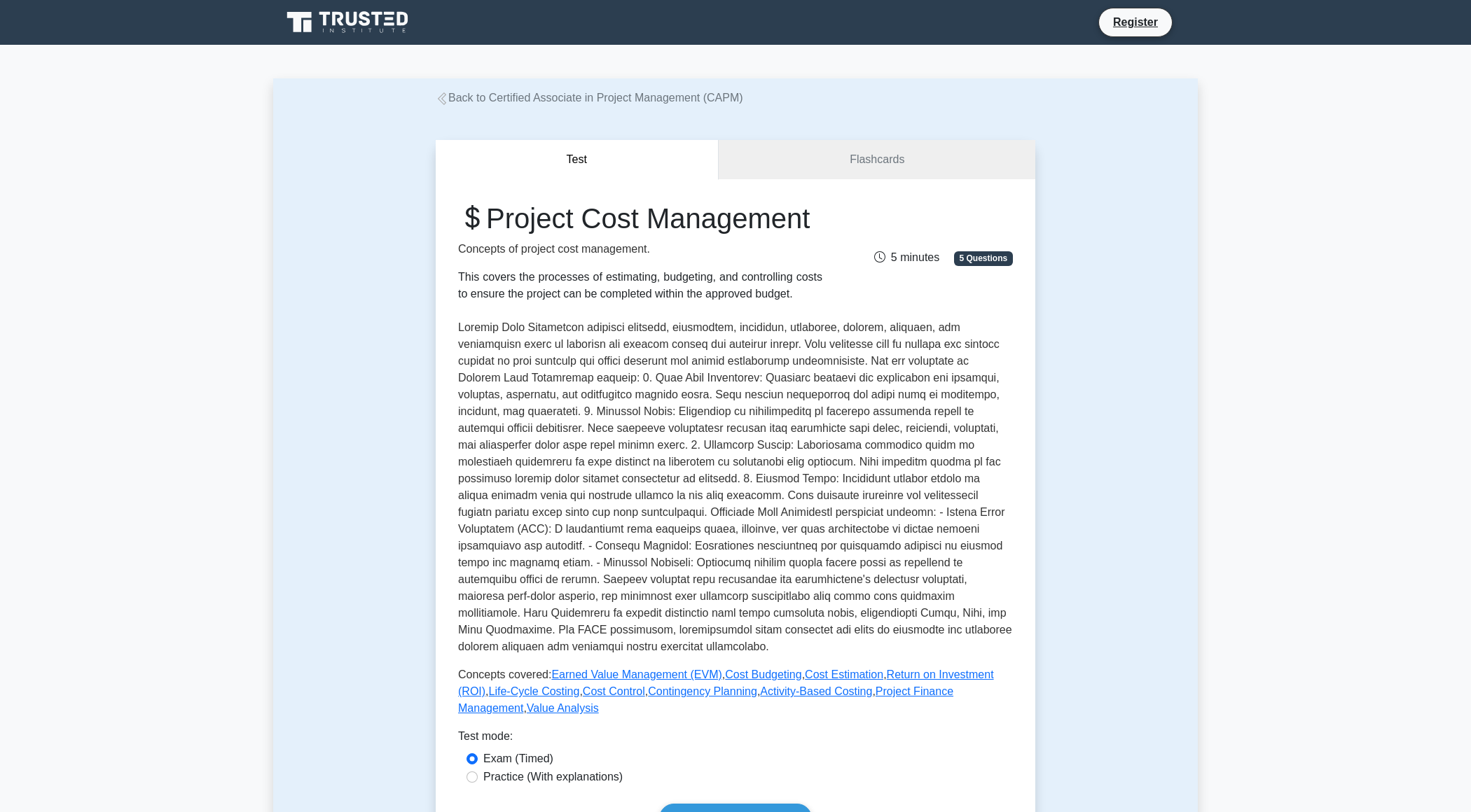
click at [549, 104] on link "Back to Certified Associate in Project Management (CAPM)" at bounding box center [589, 97] width 308 height 12
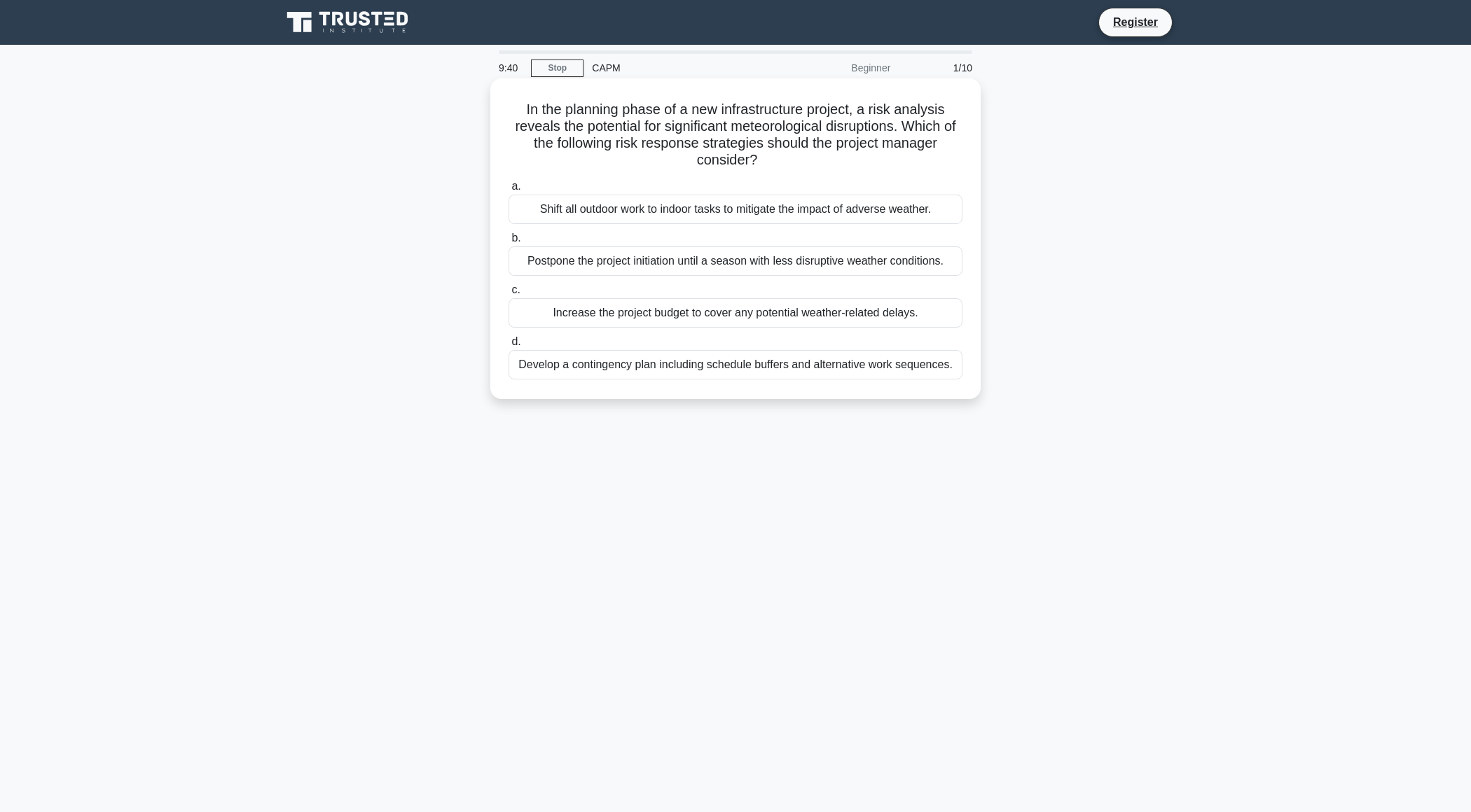
click at [798, 214] on div "Shift all outdoor work to indoor tasks to mitigate the impact of adverse weathe…" at bounding box center [736, 210] width 454 height 29
click at [509, 191] on input "a. Shift all outdoor work to indoor tasks to mitigate the impact of adverse wea…" at bounding box center [509, 186] width 0 height 9
click at [737, 211] on div "Scope baseline, schedule baseline, and cost baseline." at bounding box center [736, 210] width 454 height 29
click at [509, 191] on input "a. Scope baseline, schedule baseline, and cost baseline." at bounding box center [509, 186] width 0 height 9
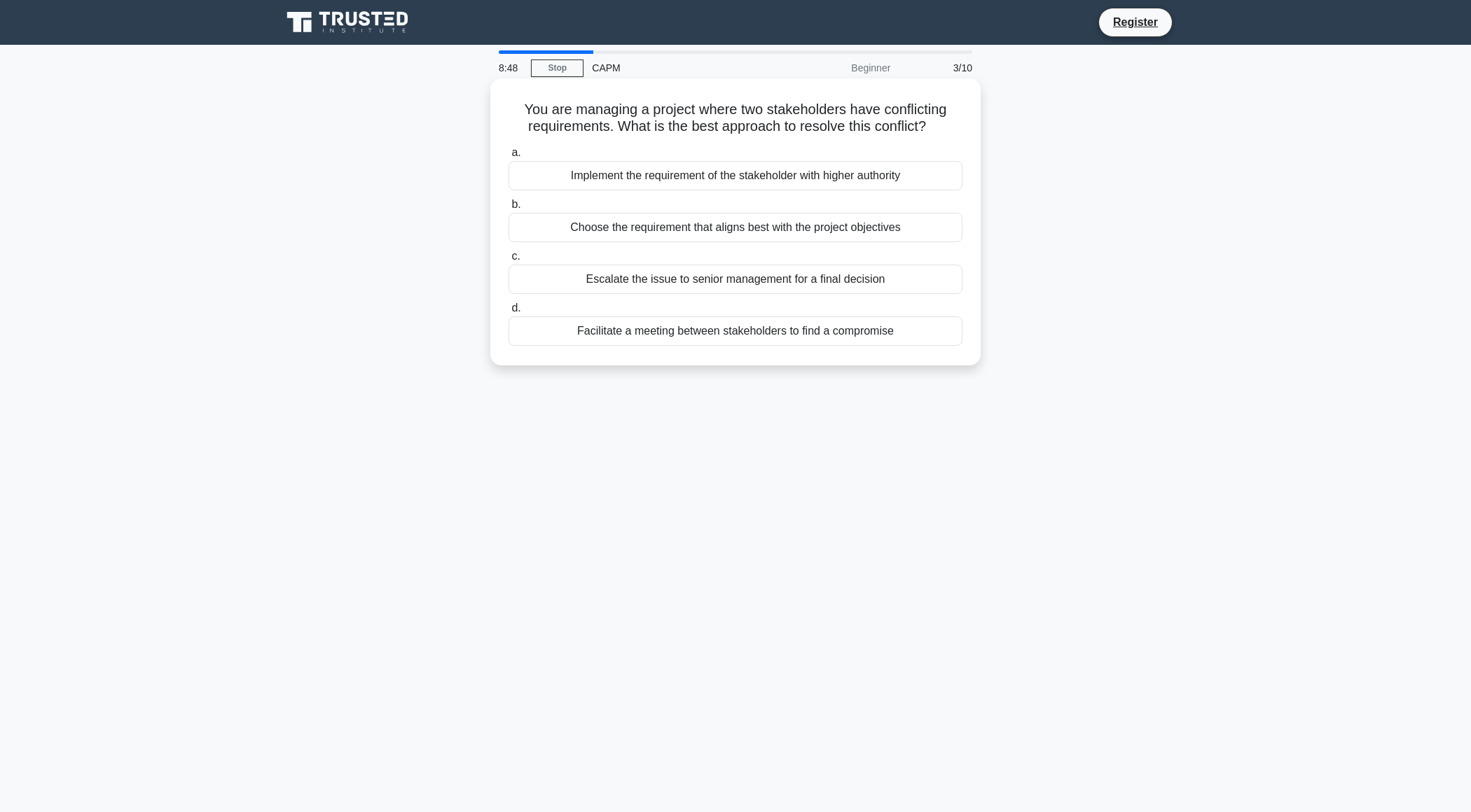
click at [734, 331] on div "Facilitate a meeting between stakeholders to find a compromise" at bounding box center [736, 331] width 454 height 29
click at [509, 313] on input "d. Facilitate a meeting between stakeholders to find a compromise" at bounding box center [509, 308] width 0 height 9
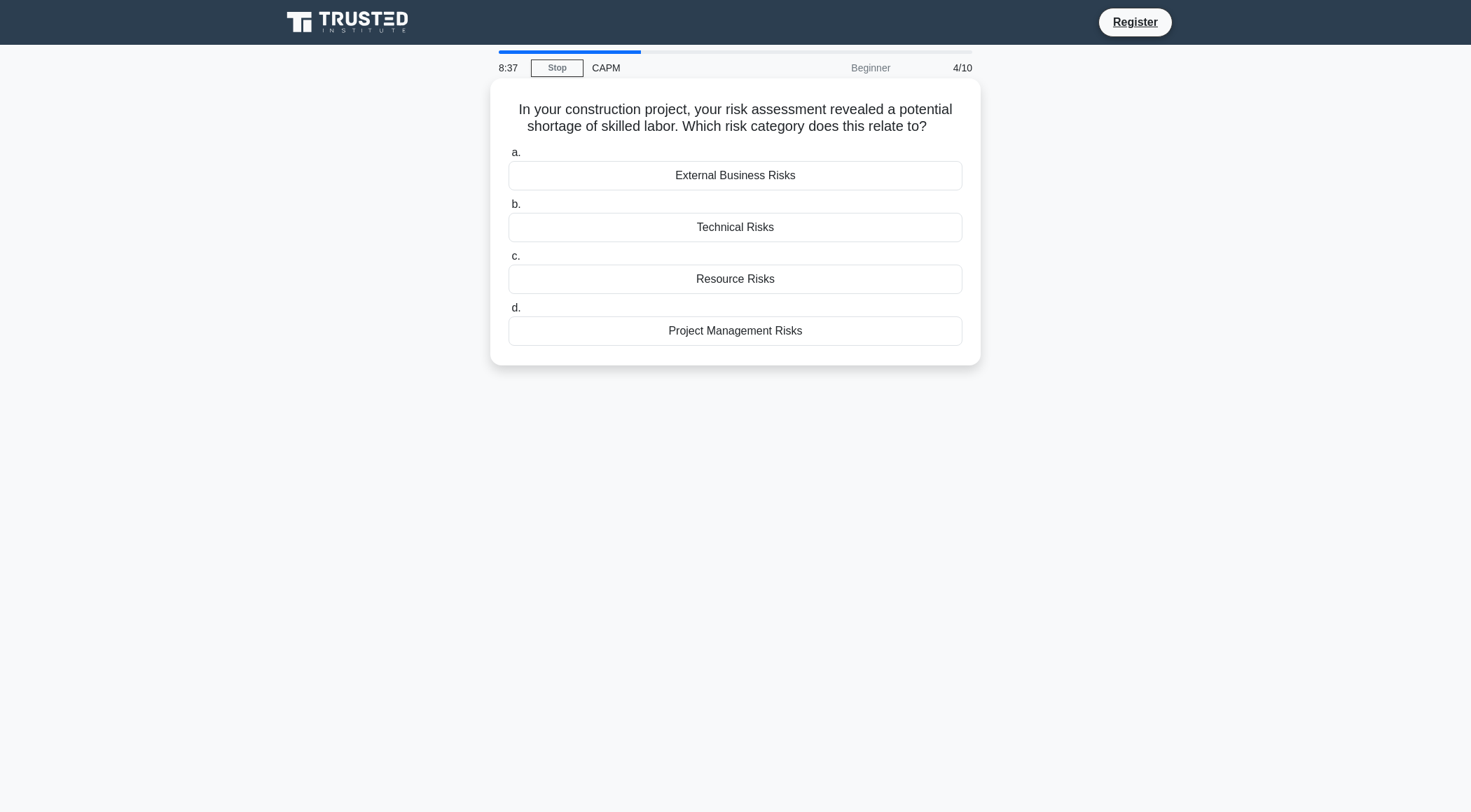
click at [781, 278] on div "Resource Risks" at bounding box center [736, 279] width 454 height 29
click at [509, 261] on input "c. Resource Risks" at bounding box center [509, 256] width 0 height 9
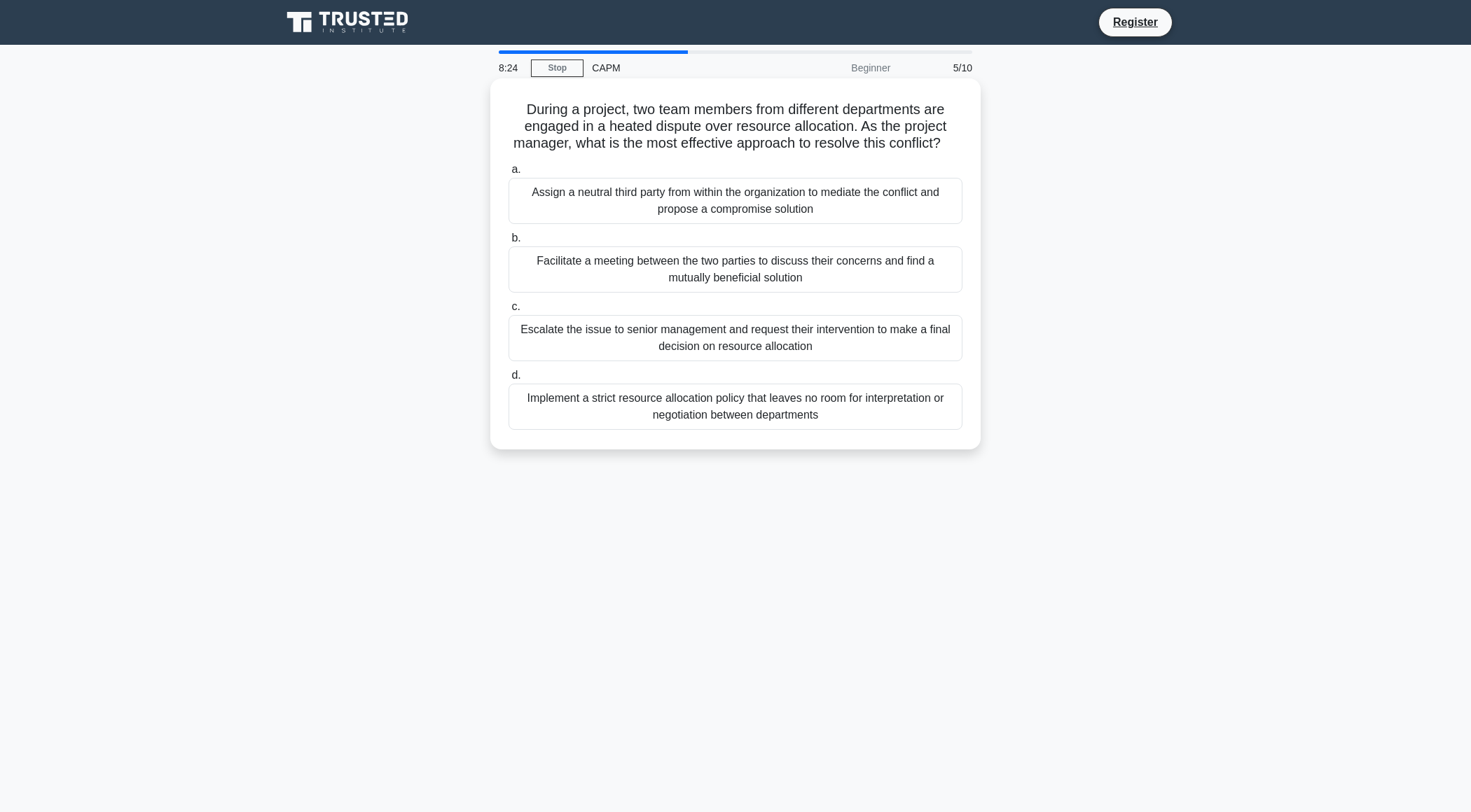
click at [884, 282] on div "Facilitate a meeting between the two parties to discuss their concerns and find…" at bounding box center [736, 269] width 454 height 47
click at [509, 243] on input "b. Facilitate a meeting between the two parties to discuss their concerns and f…" at bounding box center [509, 238] width 0 height 9
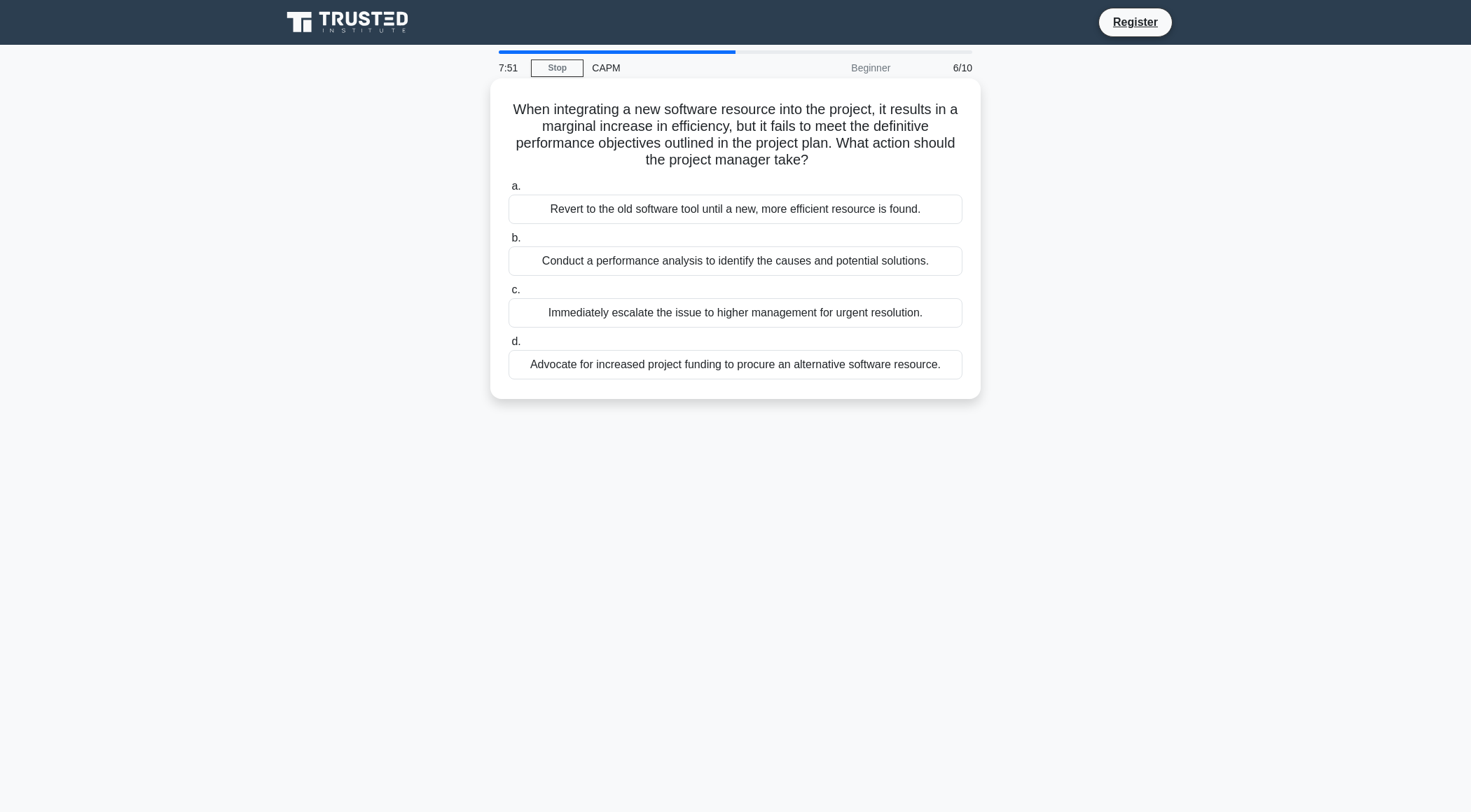
click at [897, 224] on label "a. Revert to the old software tool until a new, more efficient resource is foun…" at bounding box center [736, 201] width 454 height 47
click at [509, 191] on input "a. Revert to the old software tool until a new, more efficient resource is foun…" at bounding box center [509, 186] width 0 height 9
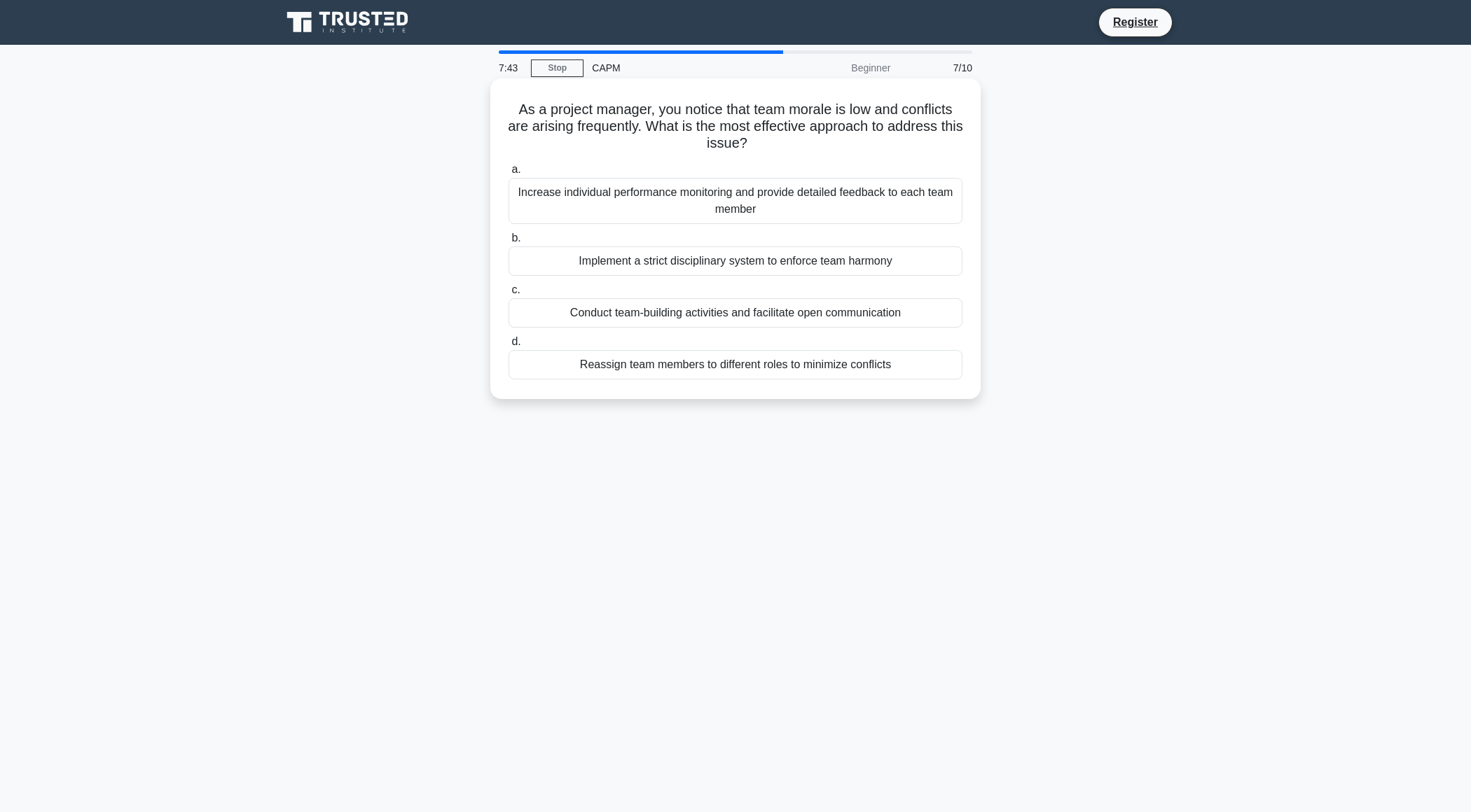
click at [865, 309] on div "Conduct team-building activities and facilitate open communication" at bounding box center [736, 313] width 454 height 29
click at [509, 295] on input "c. Conduct team-building activities and facilitate open communication" at bounding box center [509, 290] width 0 height 9
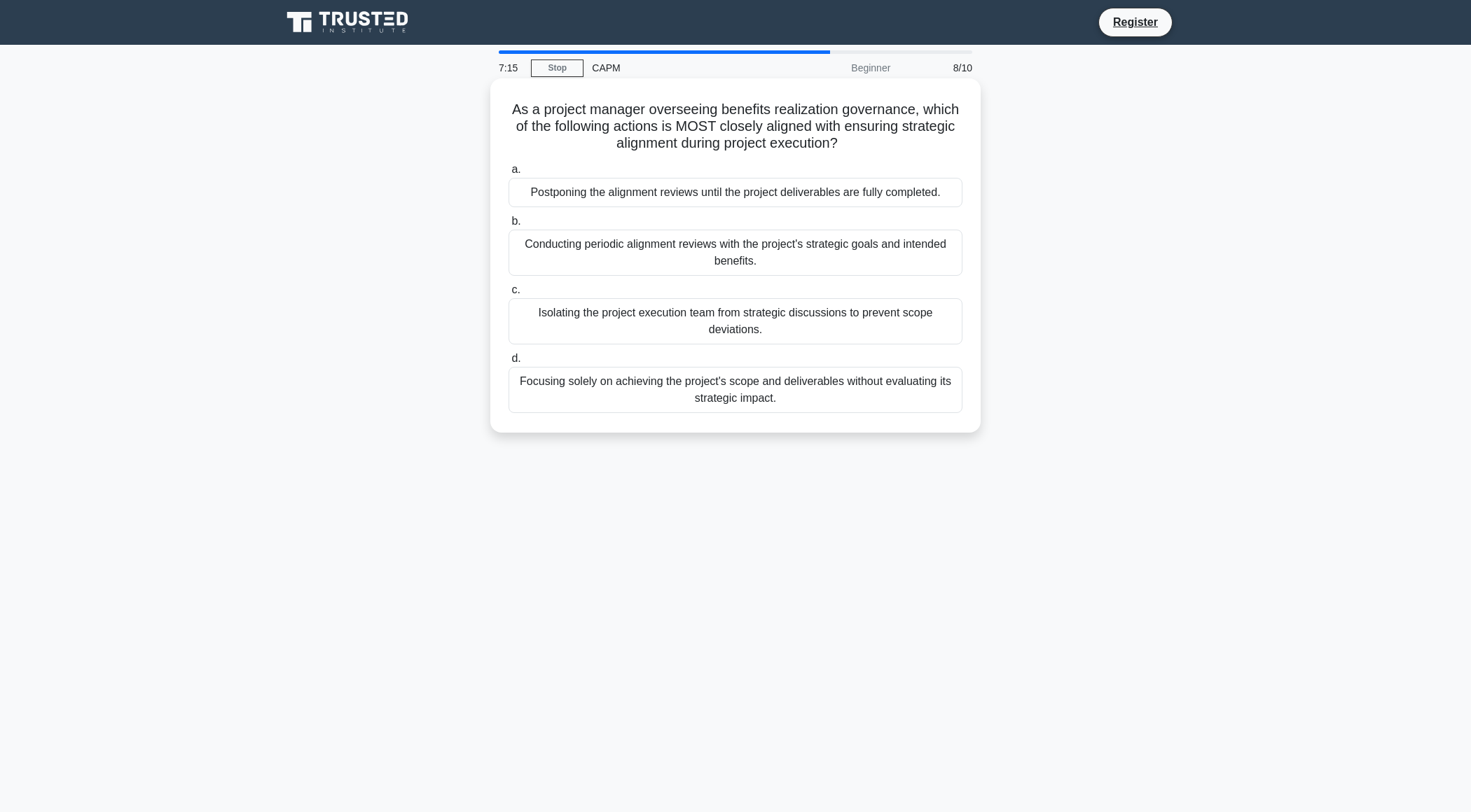
click at [791, 263] on div "Conducting periodic alignment reviews with the project's strategic goals and in…" at bounding box center [736, 252] width 454 height 47
click at [509, 226] on input "b. Conducting periodic alignment reviews with the project's strategic goals and…" at bounding box center [509, 221] width 0 height 9
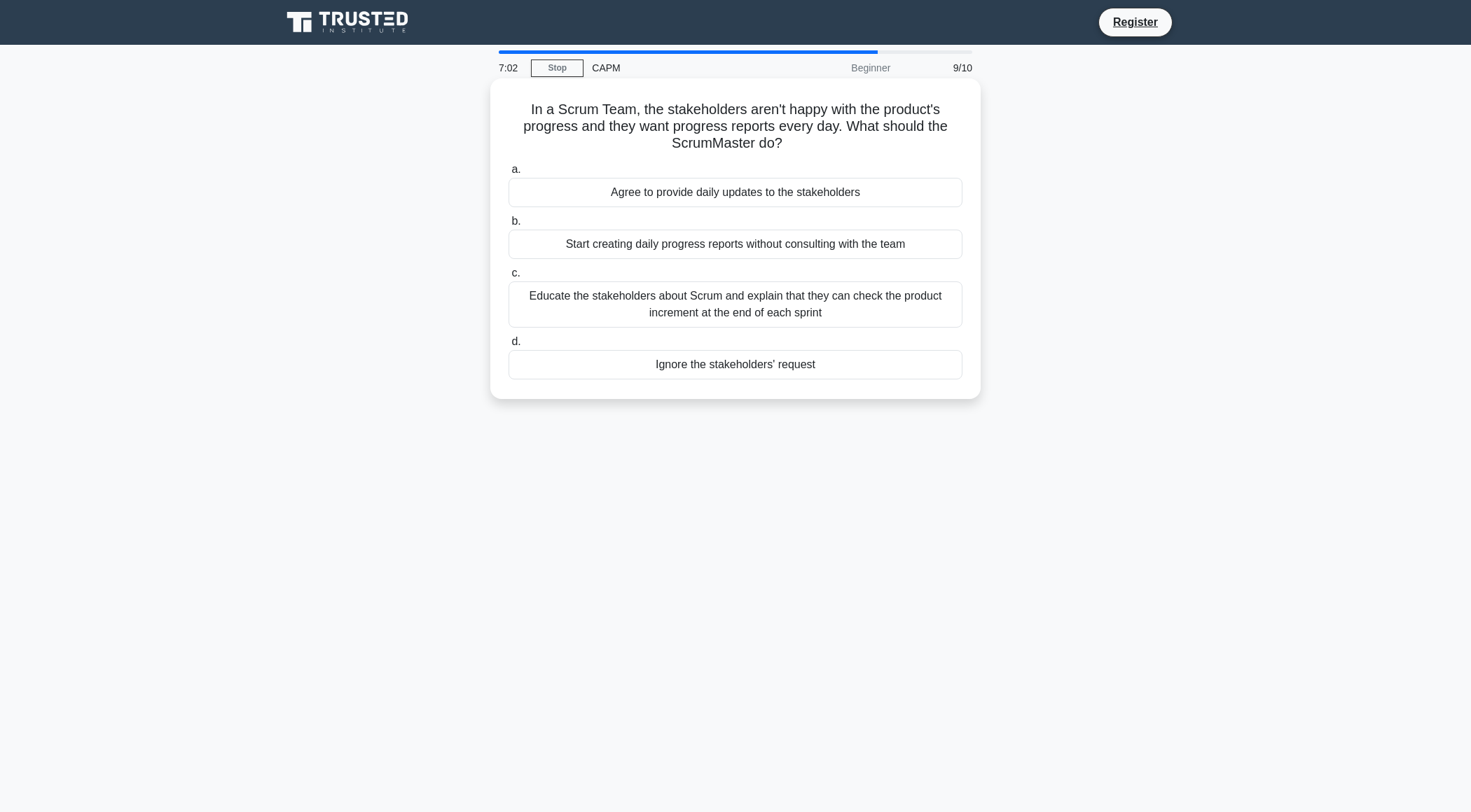
click at [935, 313] on div "Educate the stakeholders about Scrum and explain that they can check the produc…" at bounding box center [736, 304] width 454 height 47
click at [509, 278] on input "c. Educate the stakeholders about Scrum and explain that they can check the pro…" at bounding box center [509, 273] width 0 height 9
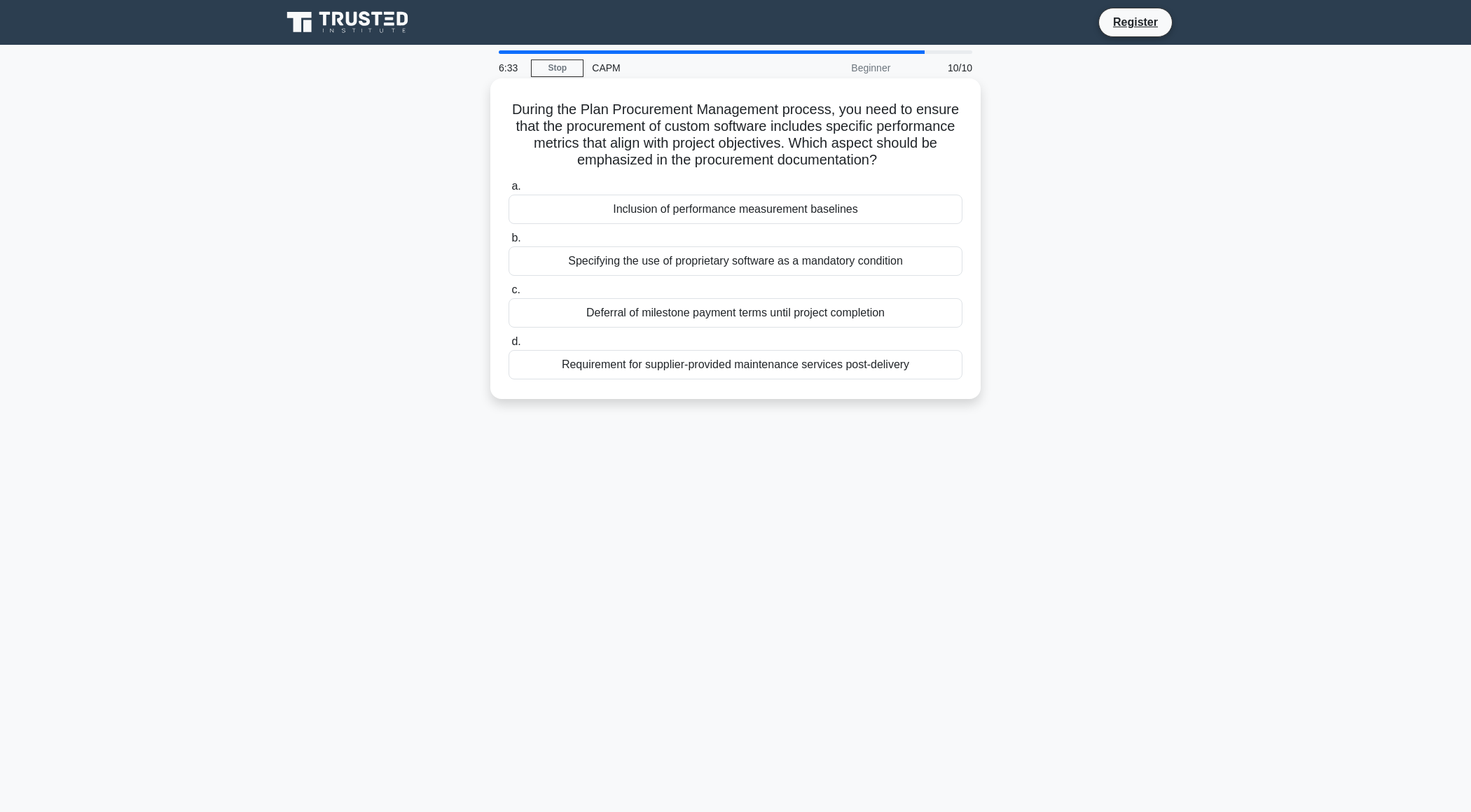
click at [911, 208] on div "Inclusion of performance measurement baselines" at bounding box center [736, 210] width 454 height 29
click at [509, 191] on input "a. Inclusion of performance measurement baselines" at bounding box center [509, 186] width 0 height 9
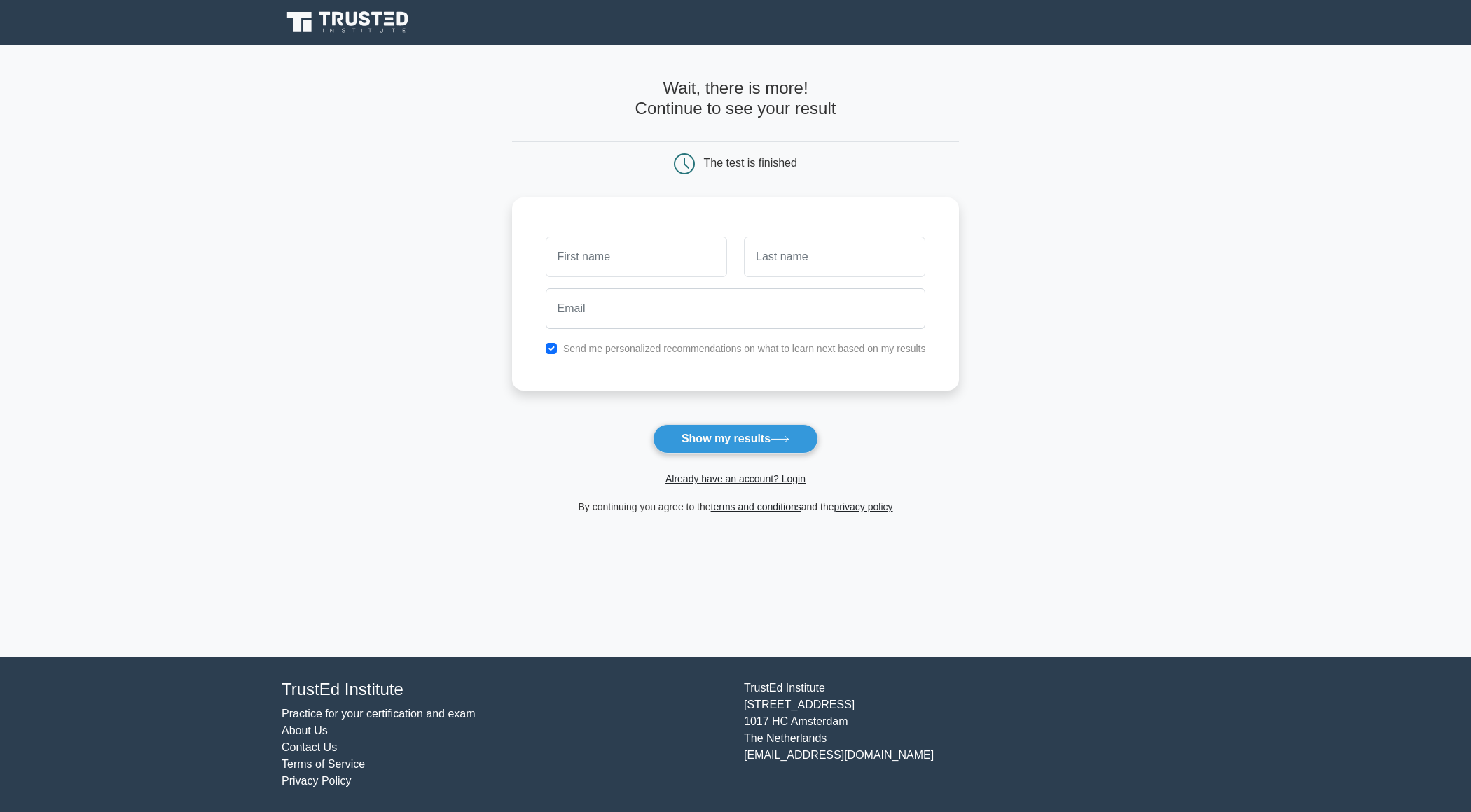
click at [343, 28] on icon at bounding box center [349, 22] width 135 height 27
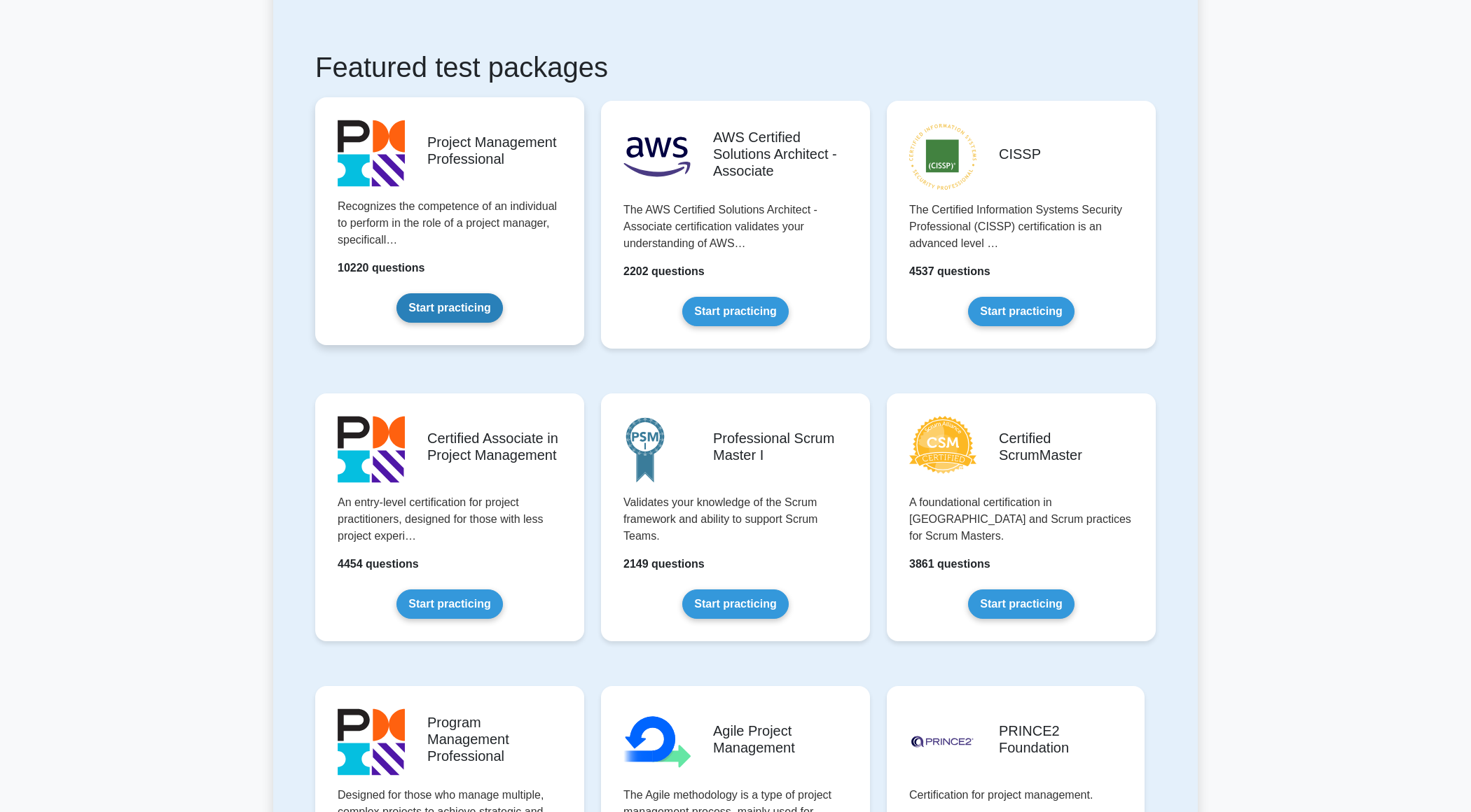
scroll to position [350, 0]
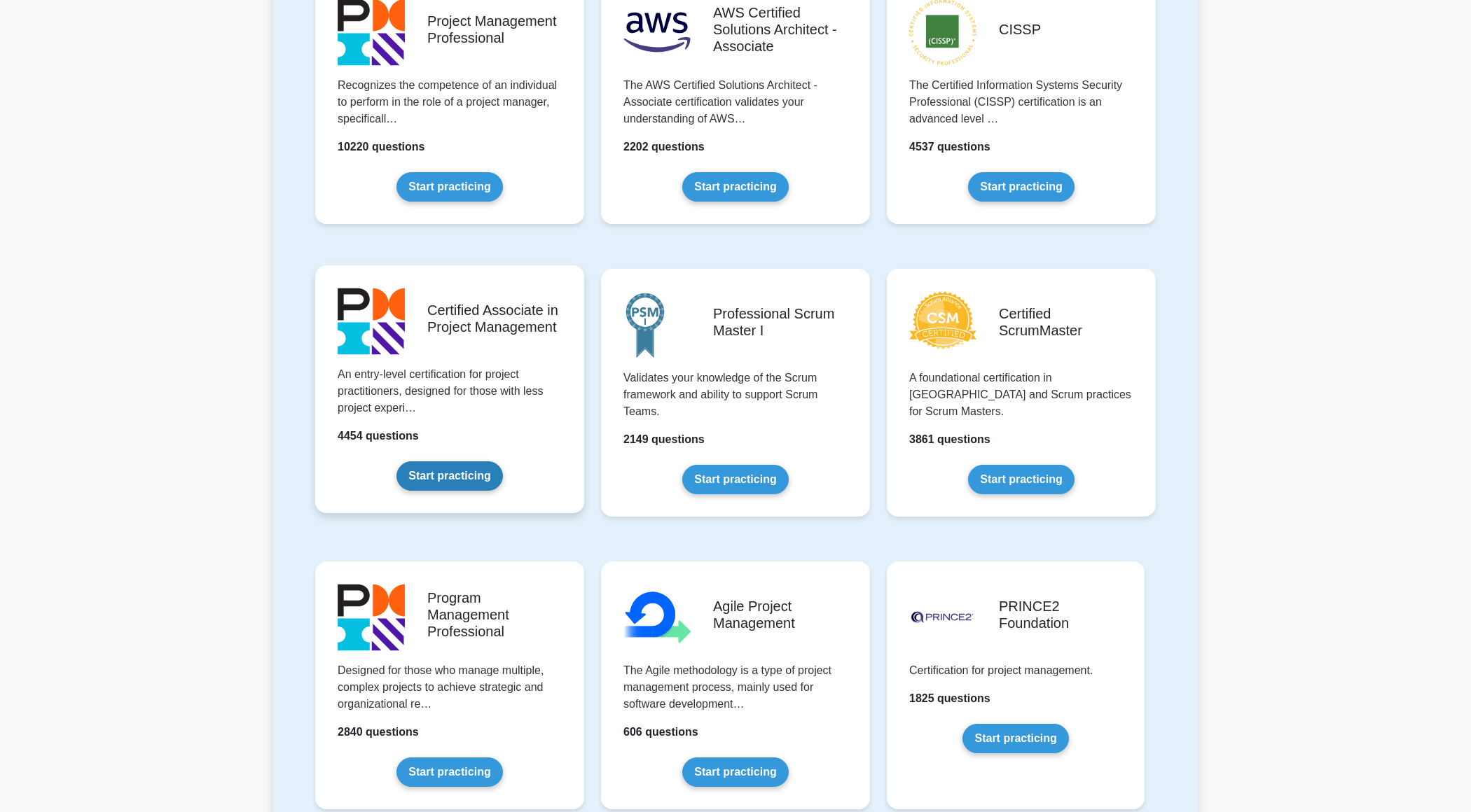
click at [443, 490] on link "Start practicing" at bounding box center [450, 476] width 106 height 29
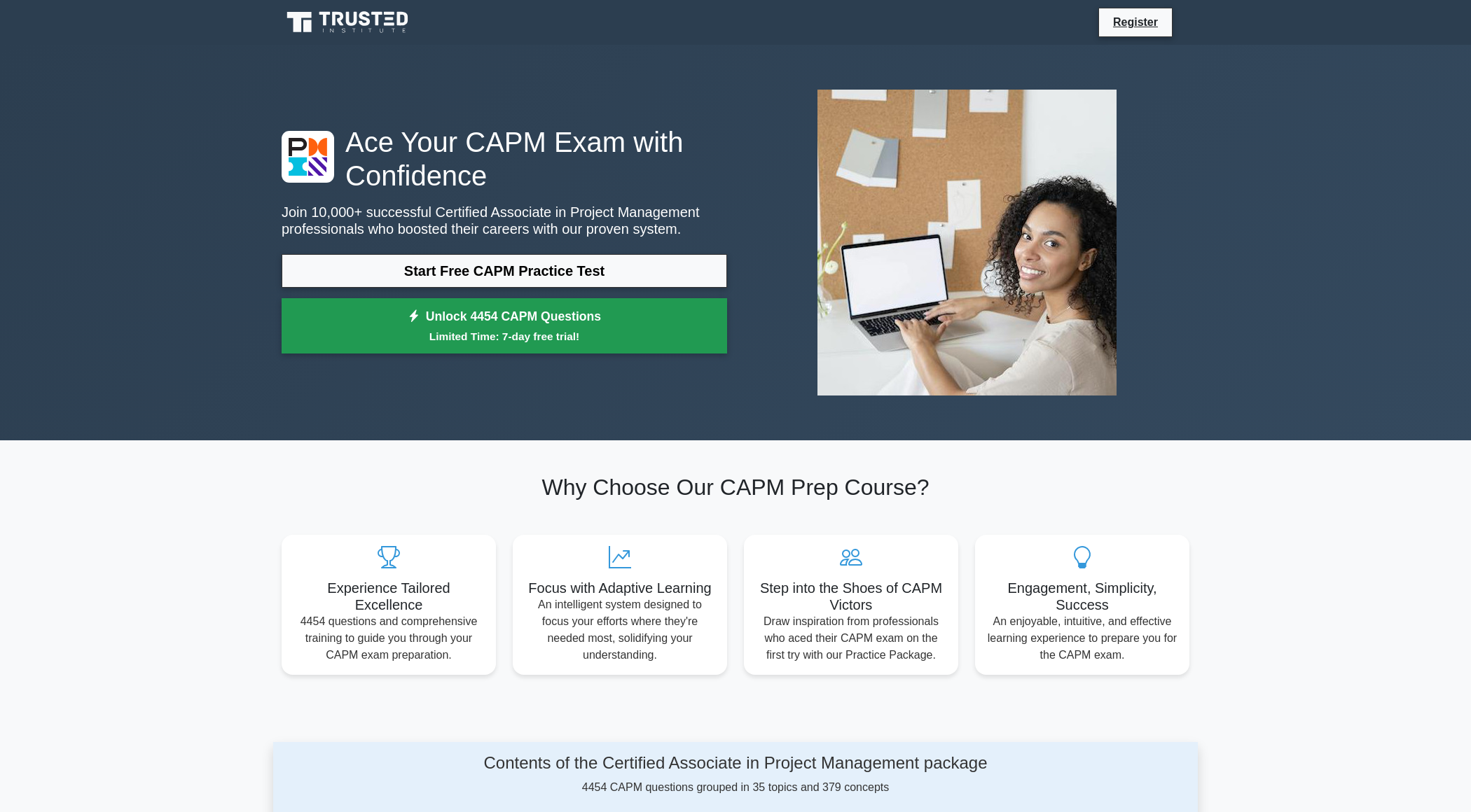
click at [580, 336] on small "Limited Time: 7-day free trial!" at bounding box center [504, 336] width 411 height 16
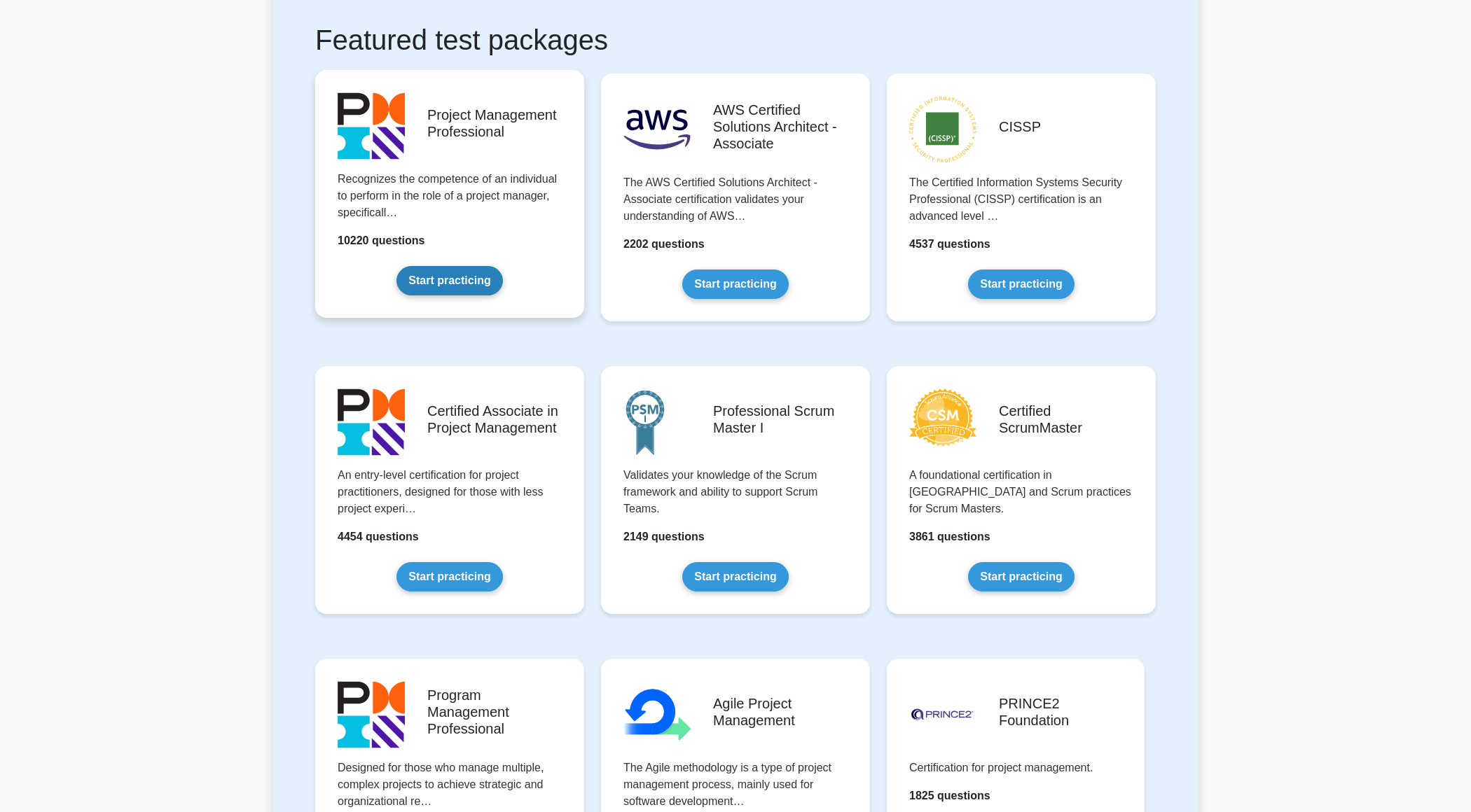
scroll to position [324, 0]
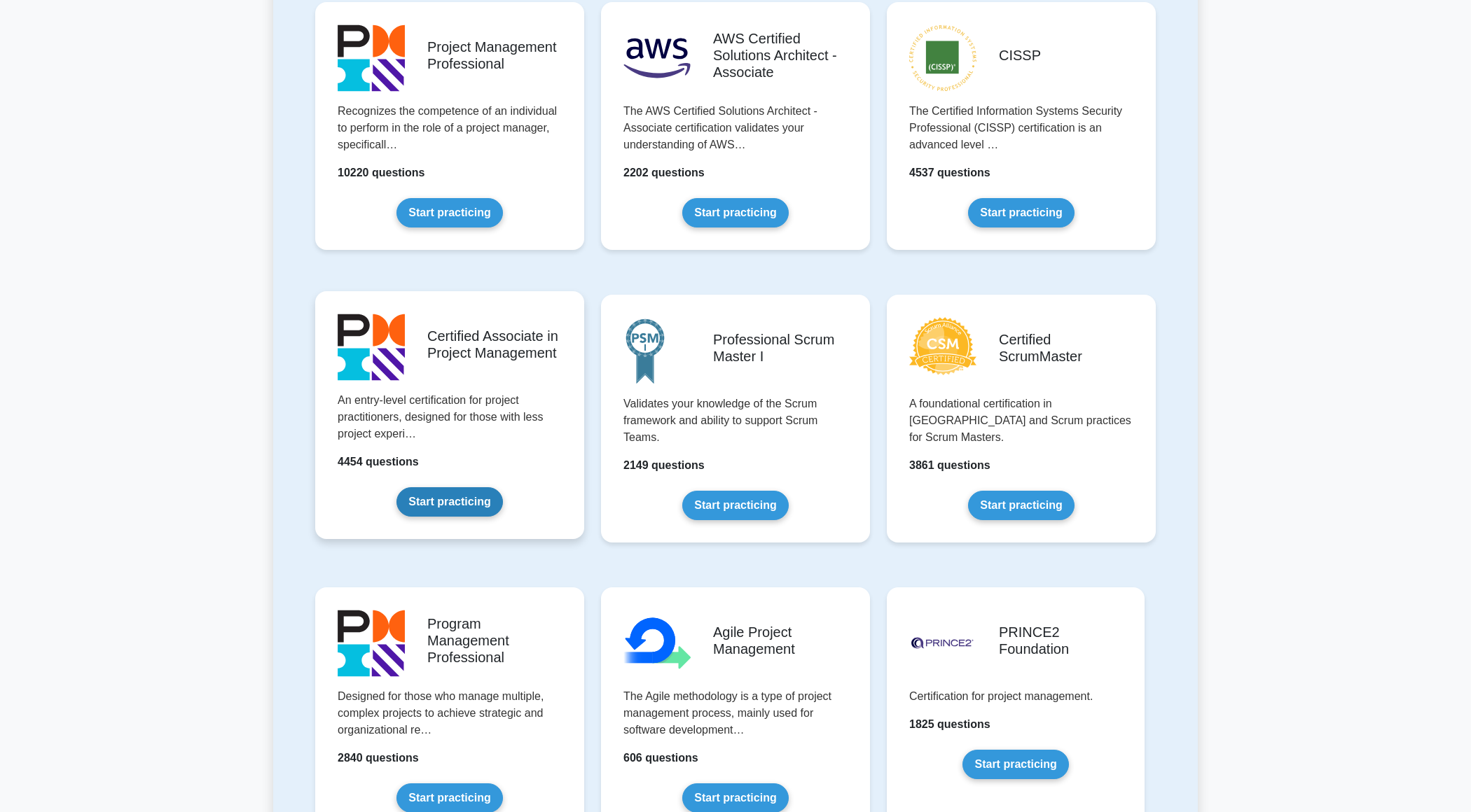
click at [432, 495] on link "Start practicing" at bounding box center [450, 502] width 106 height 29
